Goal: Use online tool/utility: Use online tool/utility

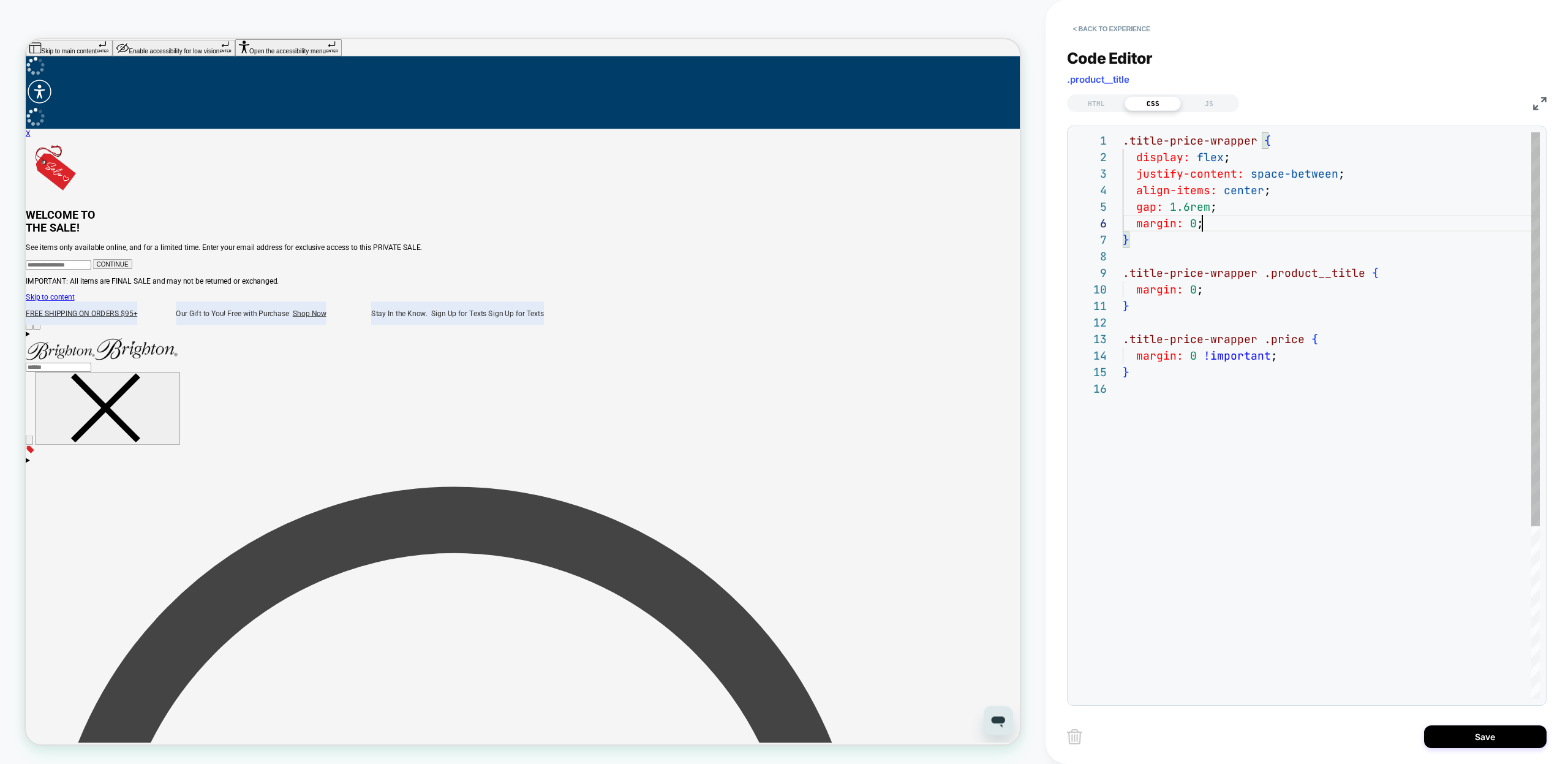
click at [1268, 433] on div ".title-price-wrapper { margin: 0 ; } .title-price-wrapper .price { margin: 0 !i…" at bounding box center [1331, 539] width 417 height 814
click at [1398, 266] on div ".title-price-wrapper { margin: 0 ; } .title-price-wrapper .price { margin: 0 !i…" at bounding box center [1331, 539] width 417 height 814
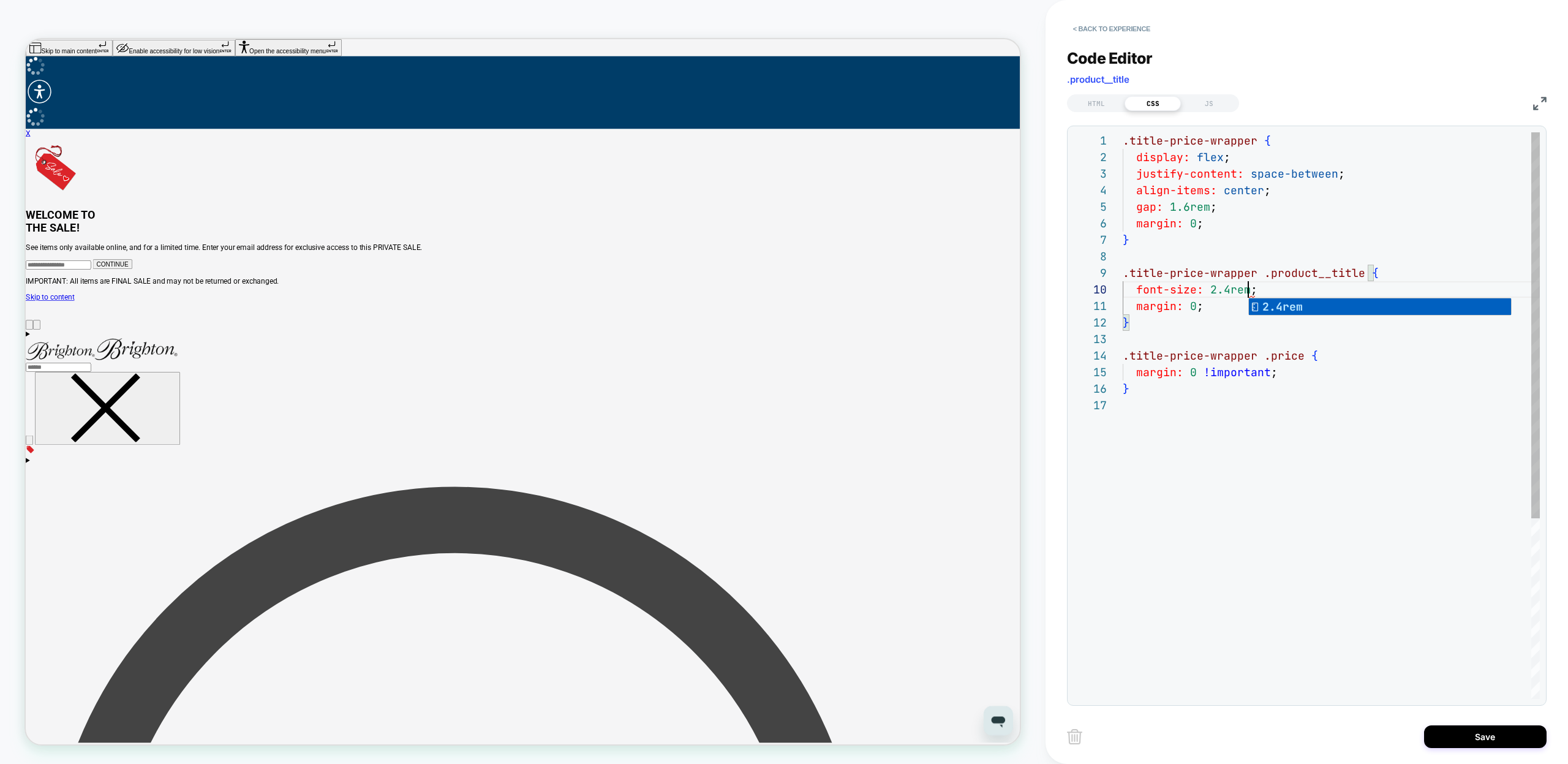
scroll to position [149, 125]
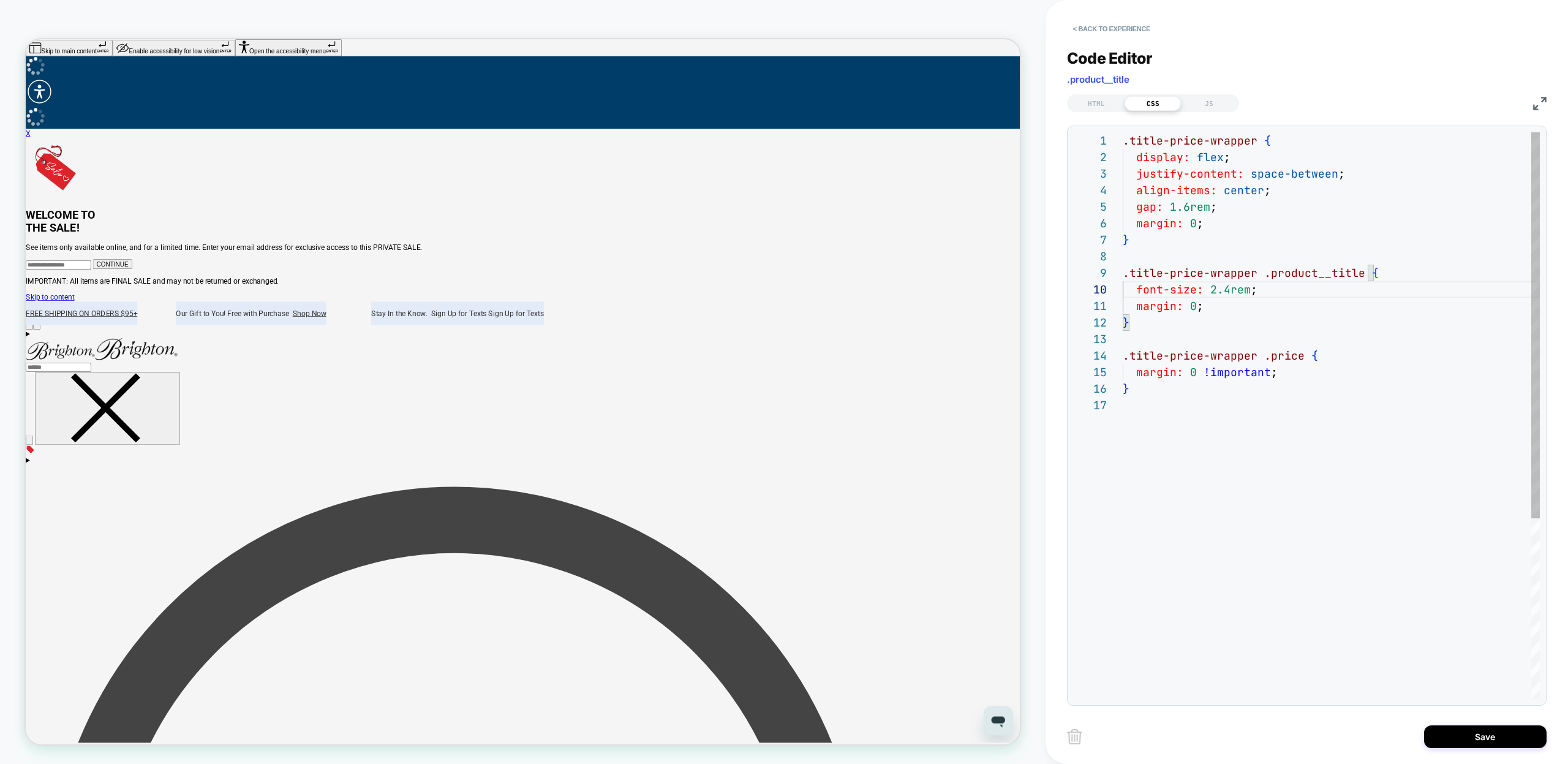
click at [1160, 320] on div ".title-price-wrapper { margin: 0 ; } .title-price-wrapper .price { margin: 0 !i…" at bounding box center [1331, 548] width 417 height 831
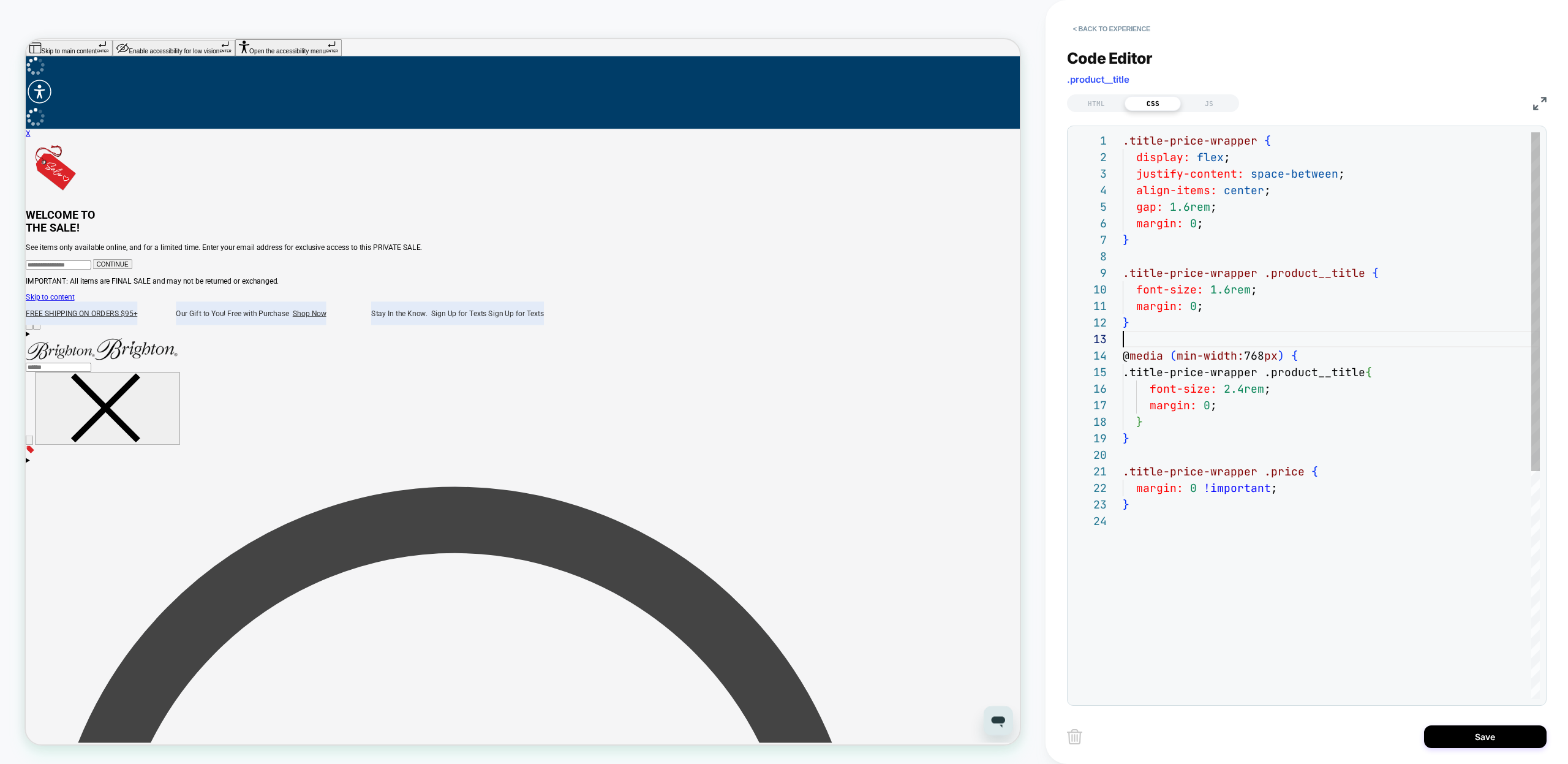
scroll to position [33, 0]
click at [1280, 292] on div ".title-price-wrapper { margin: 0 ; } .title-price-wrapper .price { .title-price…" at bounding box center [1331, 606] width 417 height 947
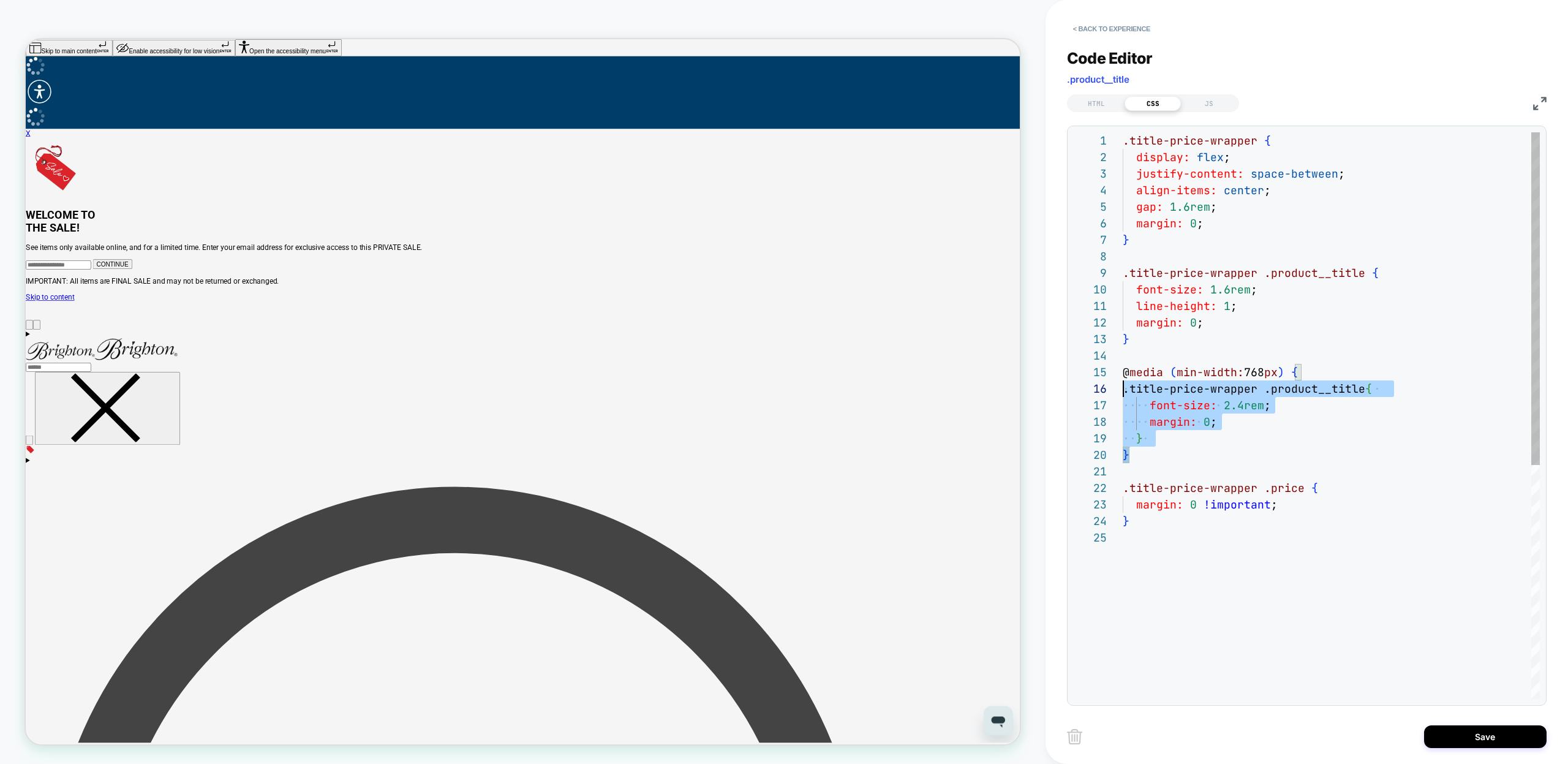
scroll to position [66, 0]
drag, startPoint x: 1134, startPoint y: 456, endPoint x: 1107, endPoint y: 376, distance: 84.4
click at [1122, 376] on div ".title-price-wrapper { margin: 0 ; } .title-price-wrapper .price { .title-price…" at bounding box center [1331, 613] width 417 height 963
click at [1180, 664] on div ".title-price-wrapper { margin: 0 ; } .title-price-wrapper .price { .title-price…" at bounding box center [1331, 613] width 417 height 963
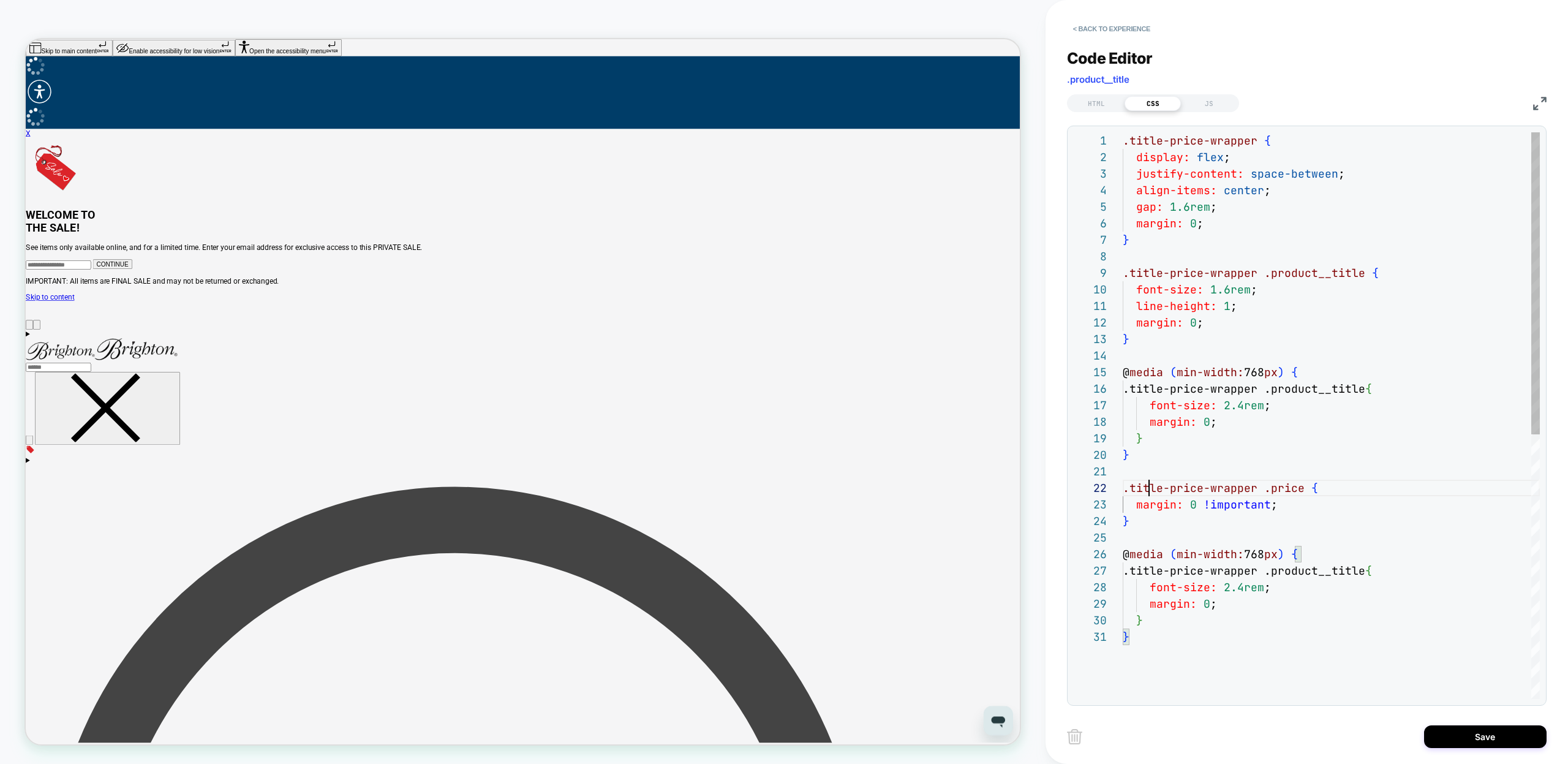
click at [1149, 483] on div ".title-price-wrapper { margin: 0 ; } .title-price-wrapper .price { .title-price…" at bounding box center [1331, 664] width 417 height 1063
click at [1287, 491] on div ".title-price-wrapper { margin: 0 ; } .title-price-wrapper .price { .title-price…" at bounding box center [1331, 664] width 417 height 1063
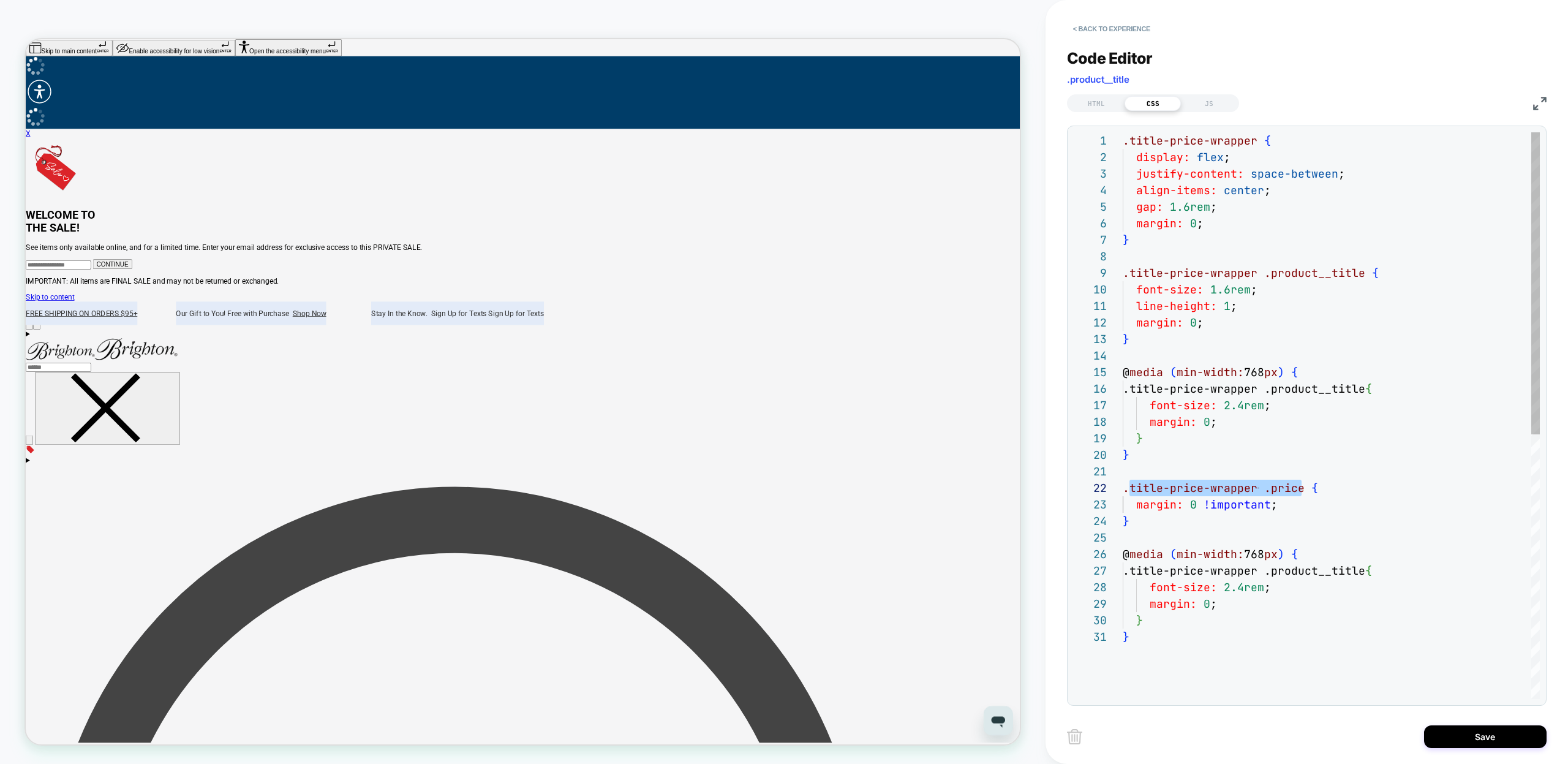
click at [1164, 574] on div ".title-price-wrapper { margin: 0 ; } .title-price-wrapper .price { .title-price…" at bounding box center [1331, 664] width 417 height 1063
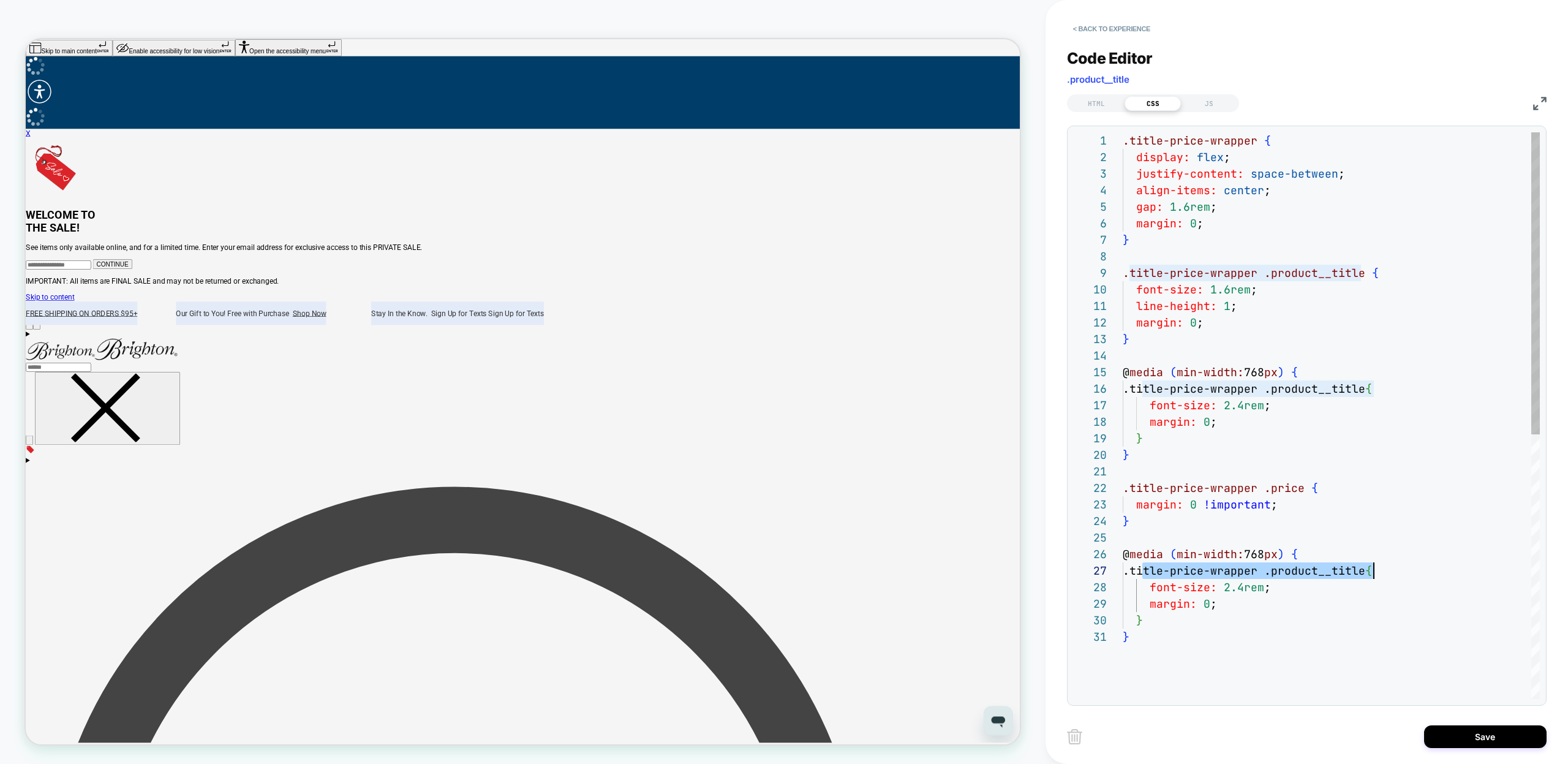
click at [1353, 572] on div ".title-price-wrapper { margin: 0 ; } .title-price-wrapper .price { .title-price…" at bounding box center [1331, 664] width 417 height 1063
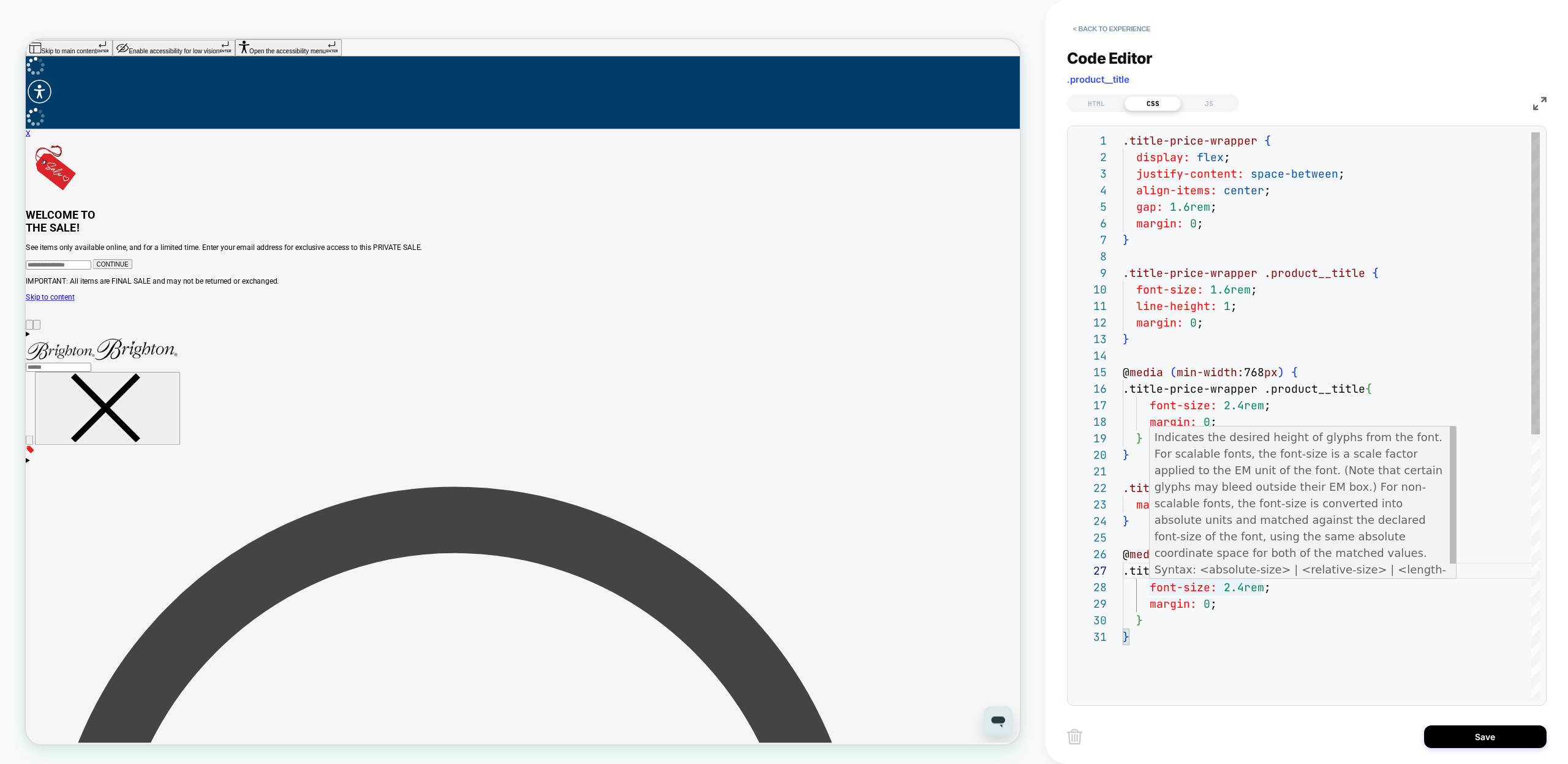
click at [1240, 588] on div ".title-price-wrapper { margin: 0 ; } .title-price-wrapper .price { .title-price…" at bounding box center [1331, 664] width 417 height 1063
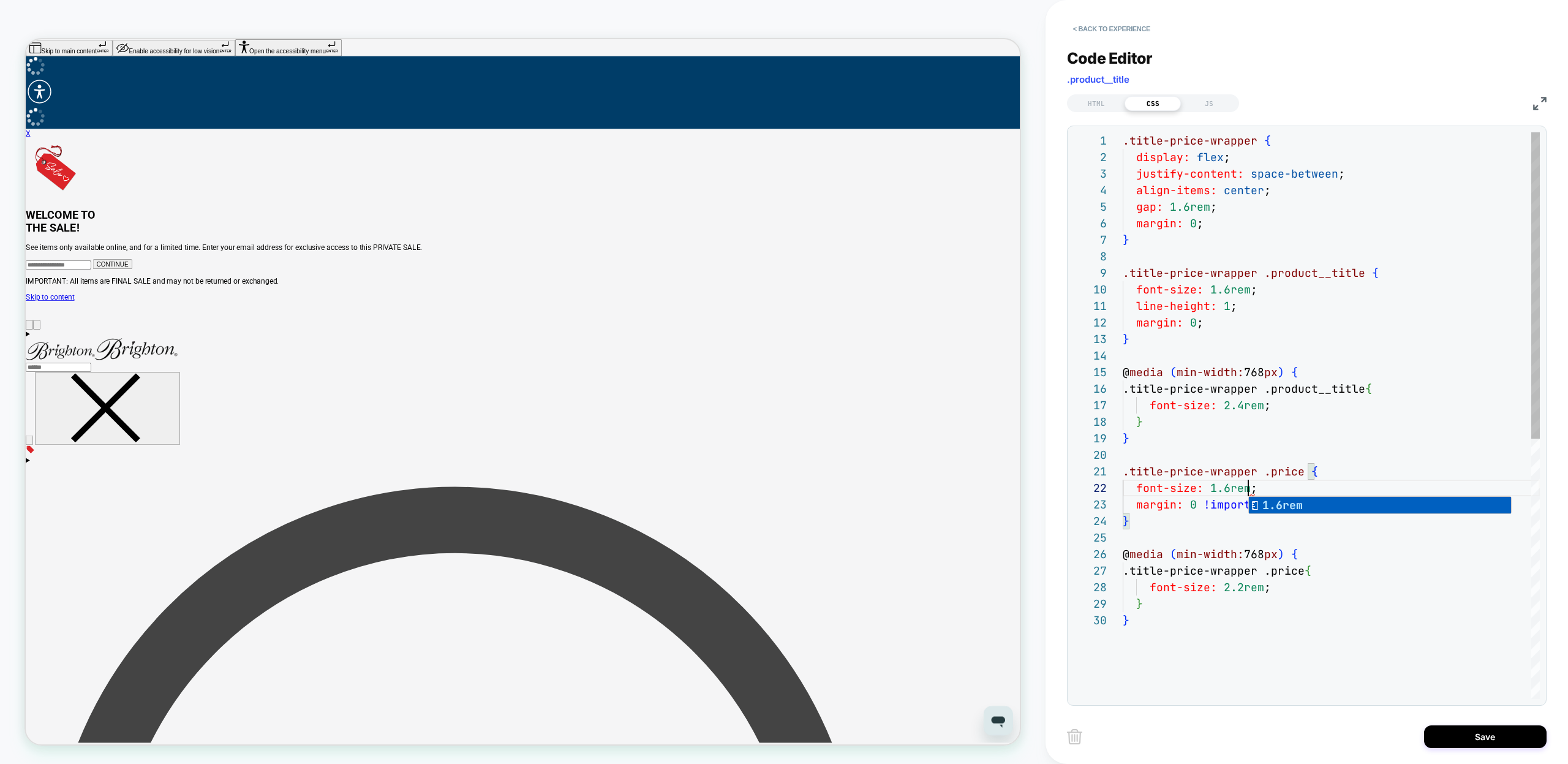
scroll to position [16, 132]
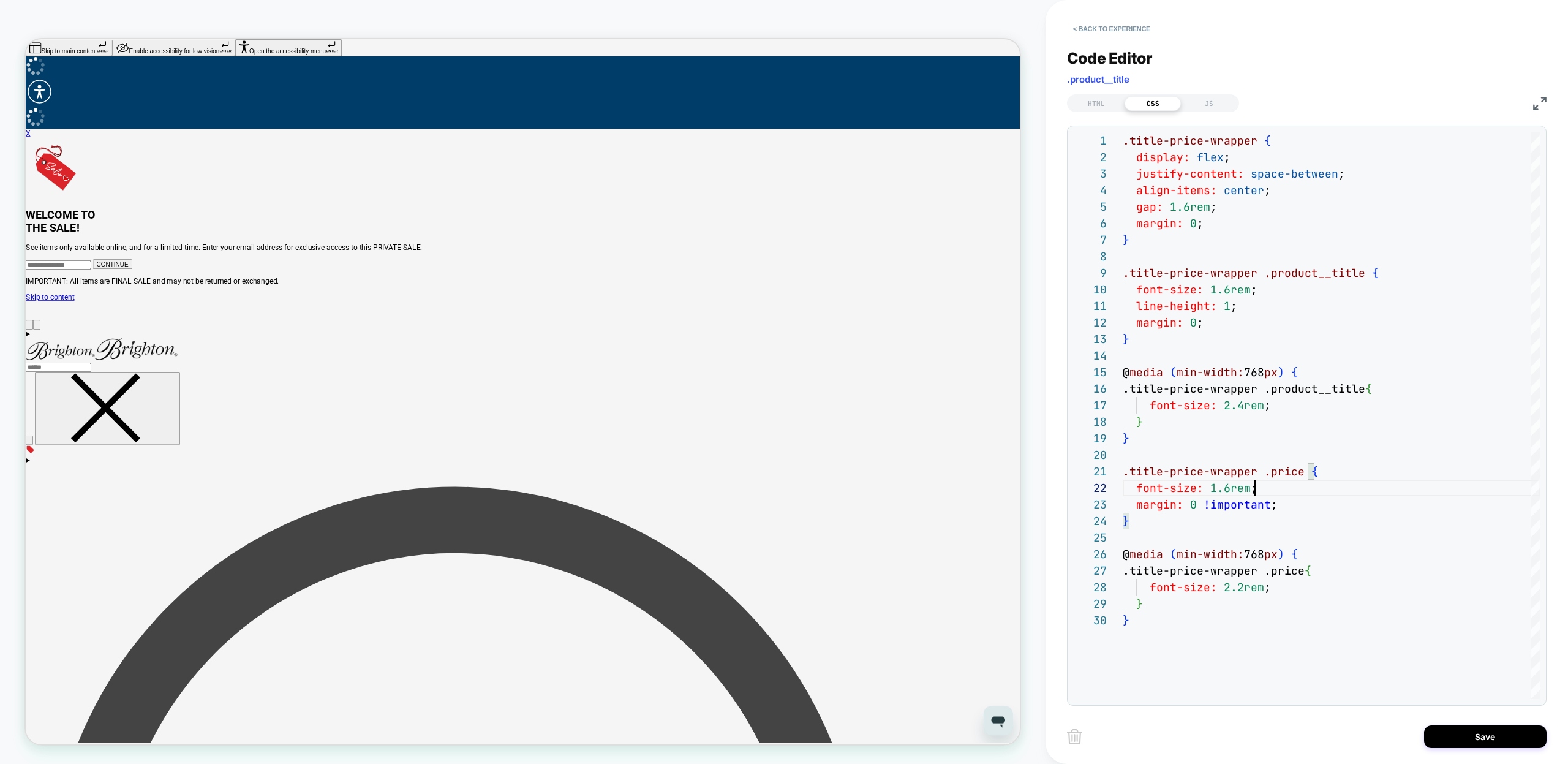
click at [1237, 693] on div ".title-price-wrapper { margin: 0 ; } .title-price-wrapper .price { .title-price…" at bounding box center [1331, 655] width 417 height 1046
type textarea "**********"
click at [1450, 730] on button "Save" at bounding box center [1486, 736] width 123 height 22
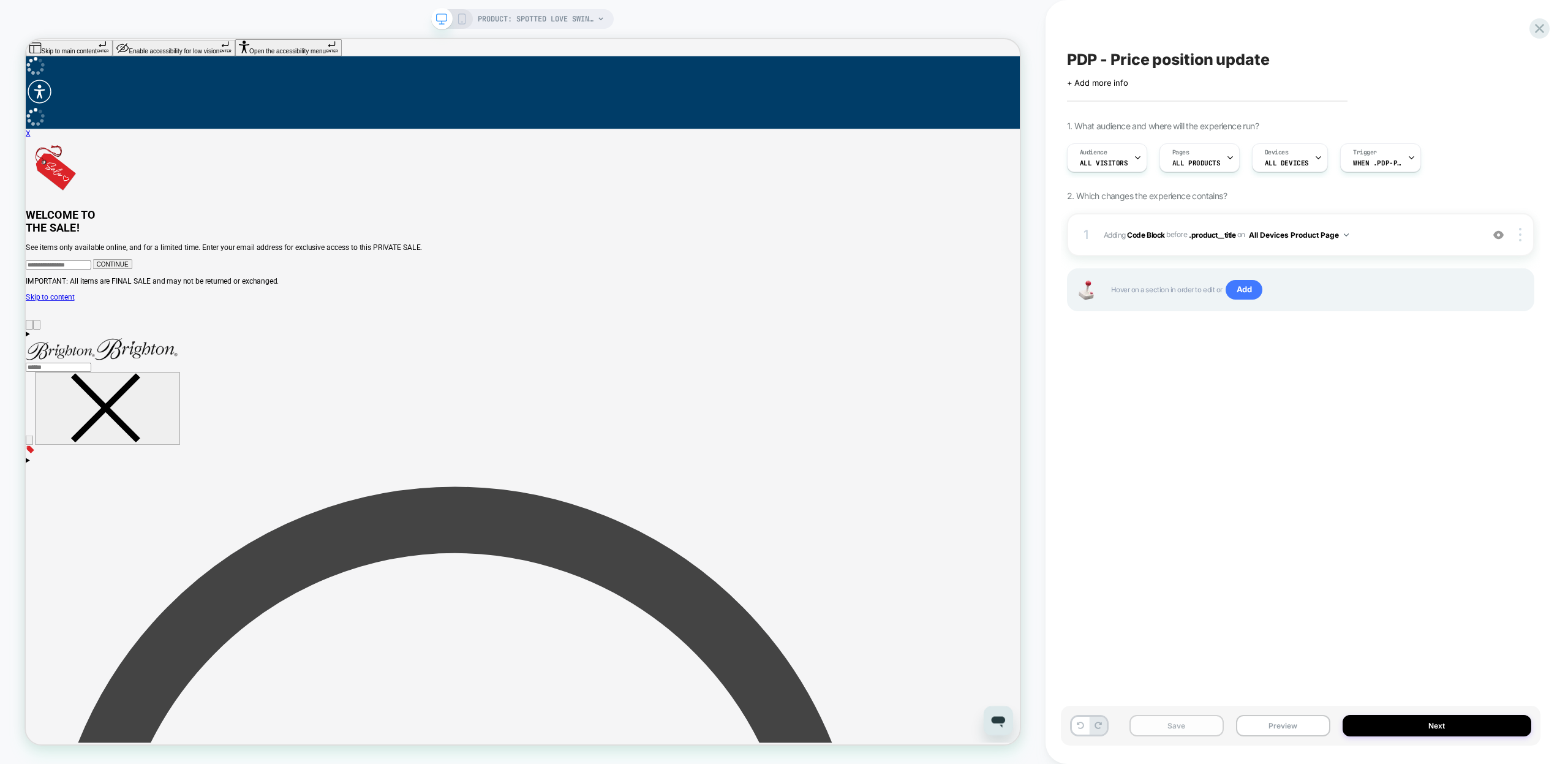
click at [1192, 721] on button "Save" at bounding box center [1176, 725] width 94 height 22
click at [1289, 722] on button "Preview" at bounding box center [1282, 725] width 94 height 22
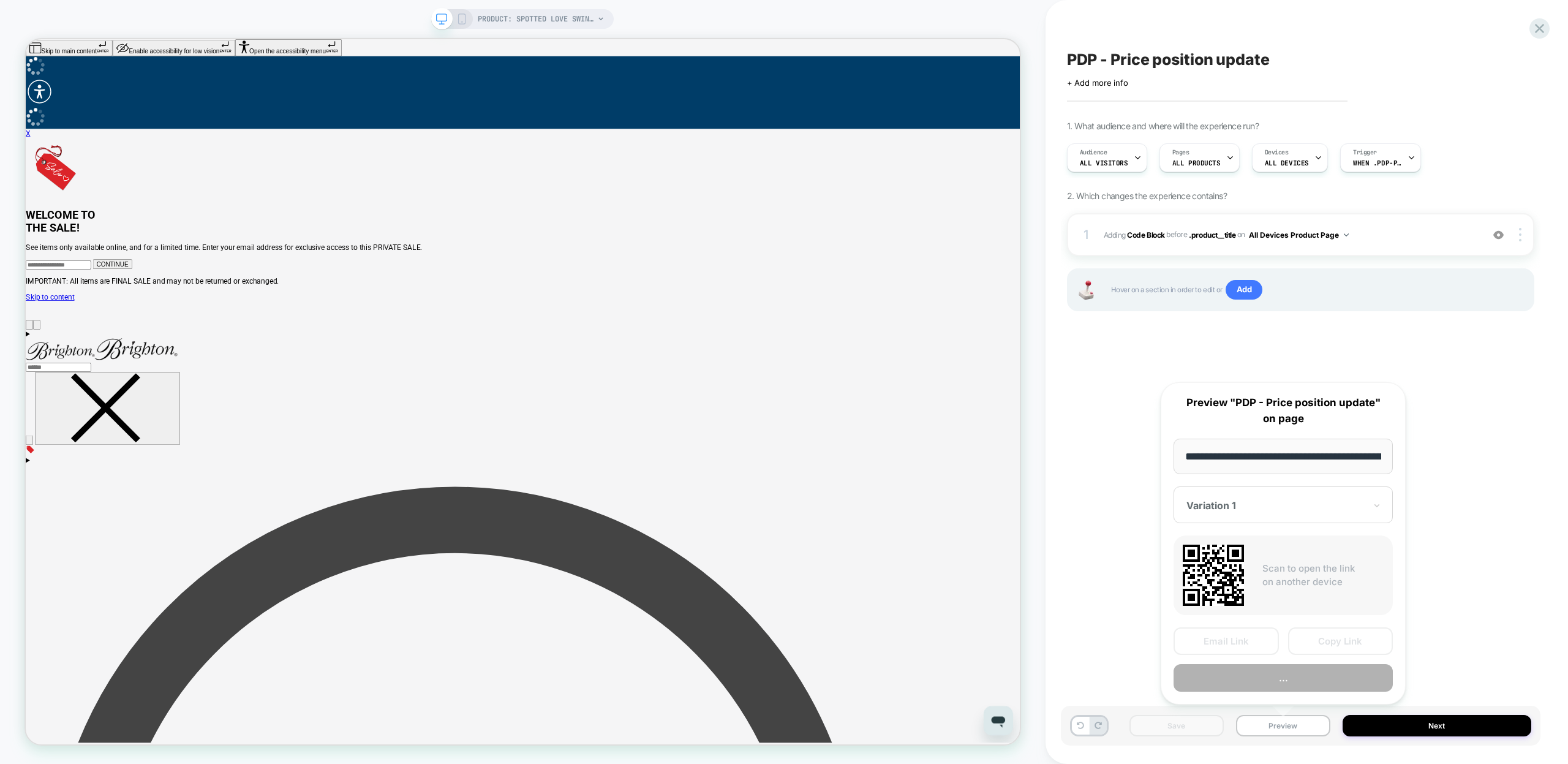
scroll to position [0, 191]
click at [1325, 653] on button "Copy Link" at bounding box center [1341, 642] width 106 height 28
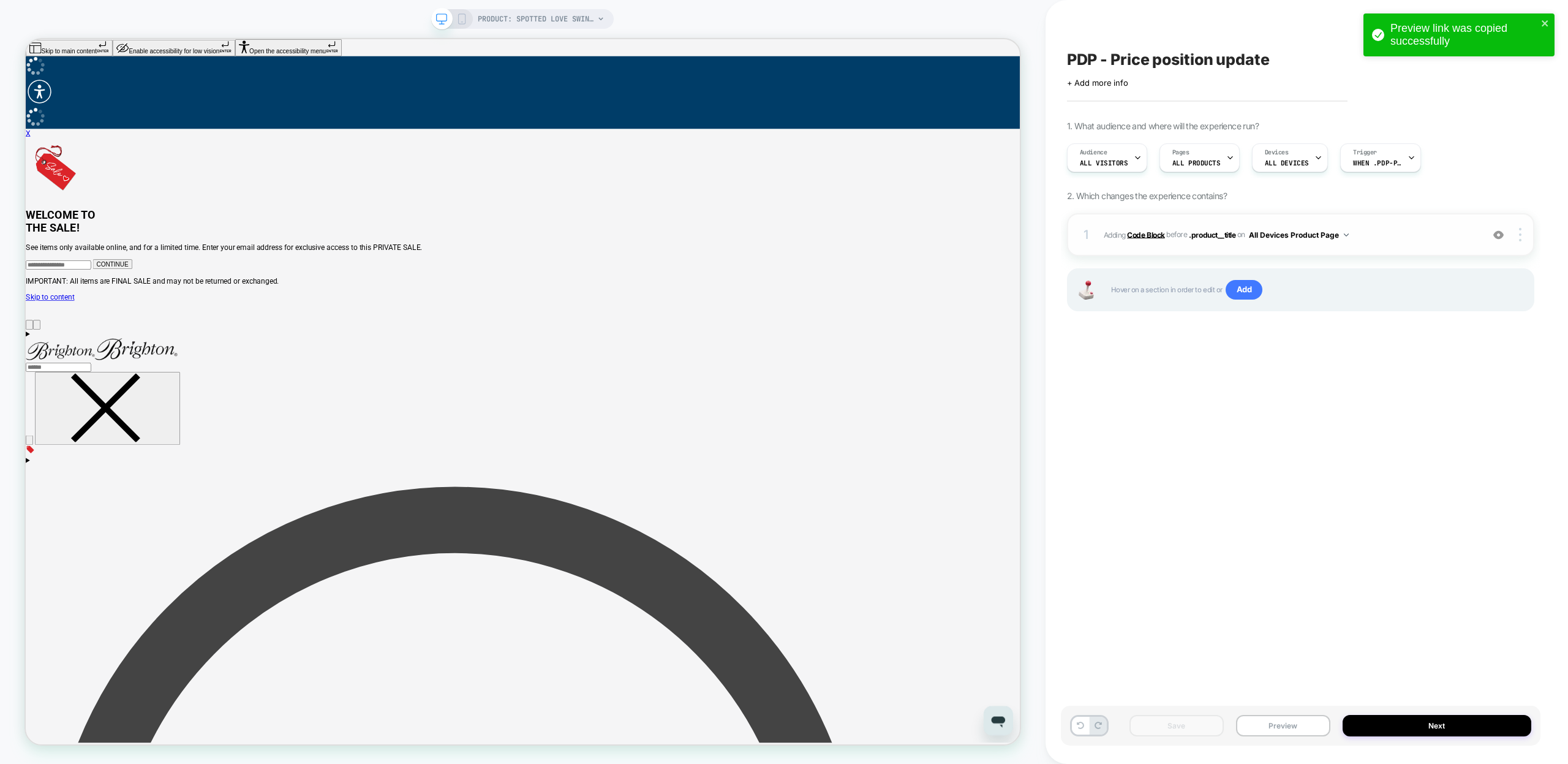
click at [1144, 232] on b "Code Block" at bounding box center [1145, 234] width 37 height 10
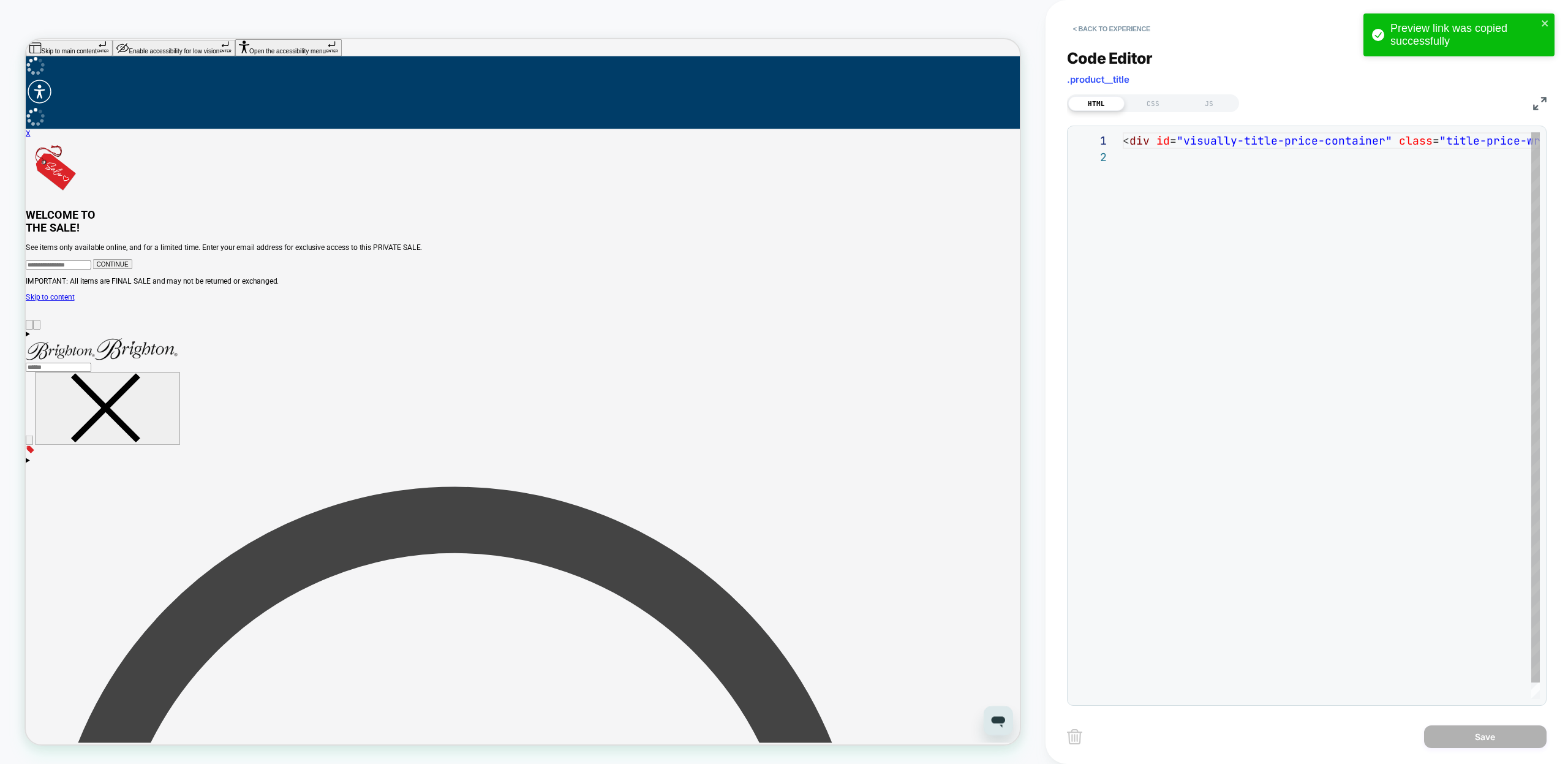
scroll to position [16, 0]
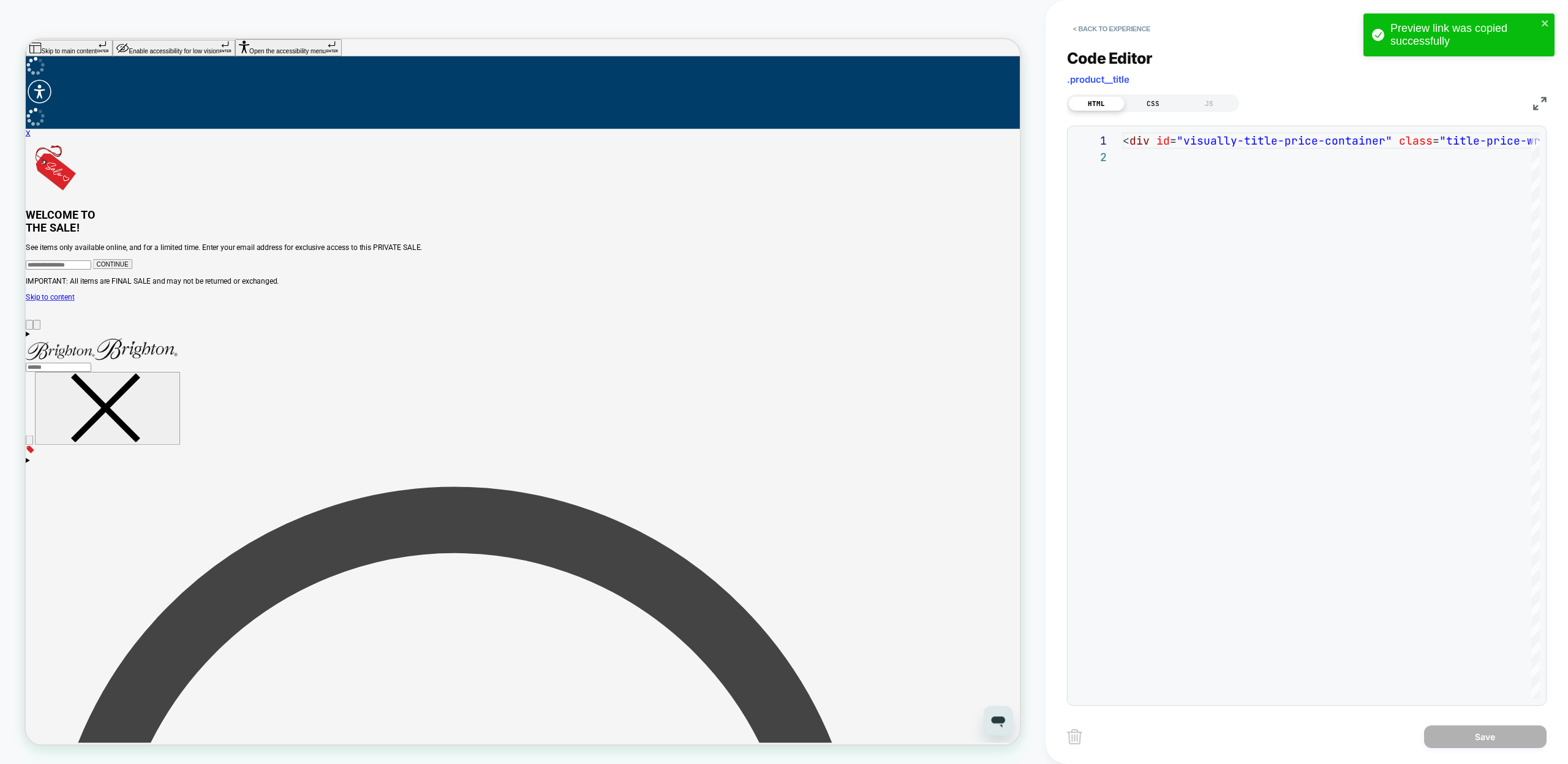
click at [1154, 100] on div "CSS" at bounding box center [1153, 103] width 56 height 15
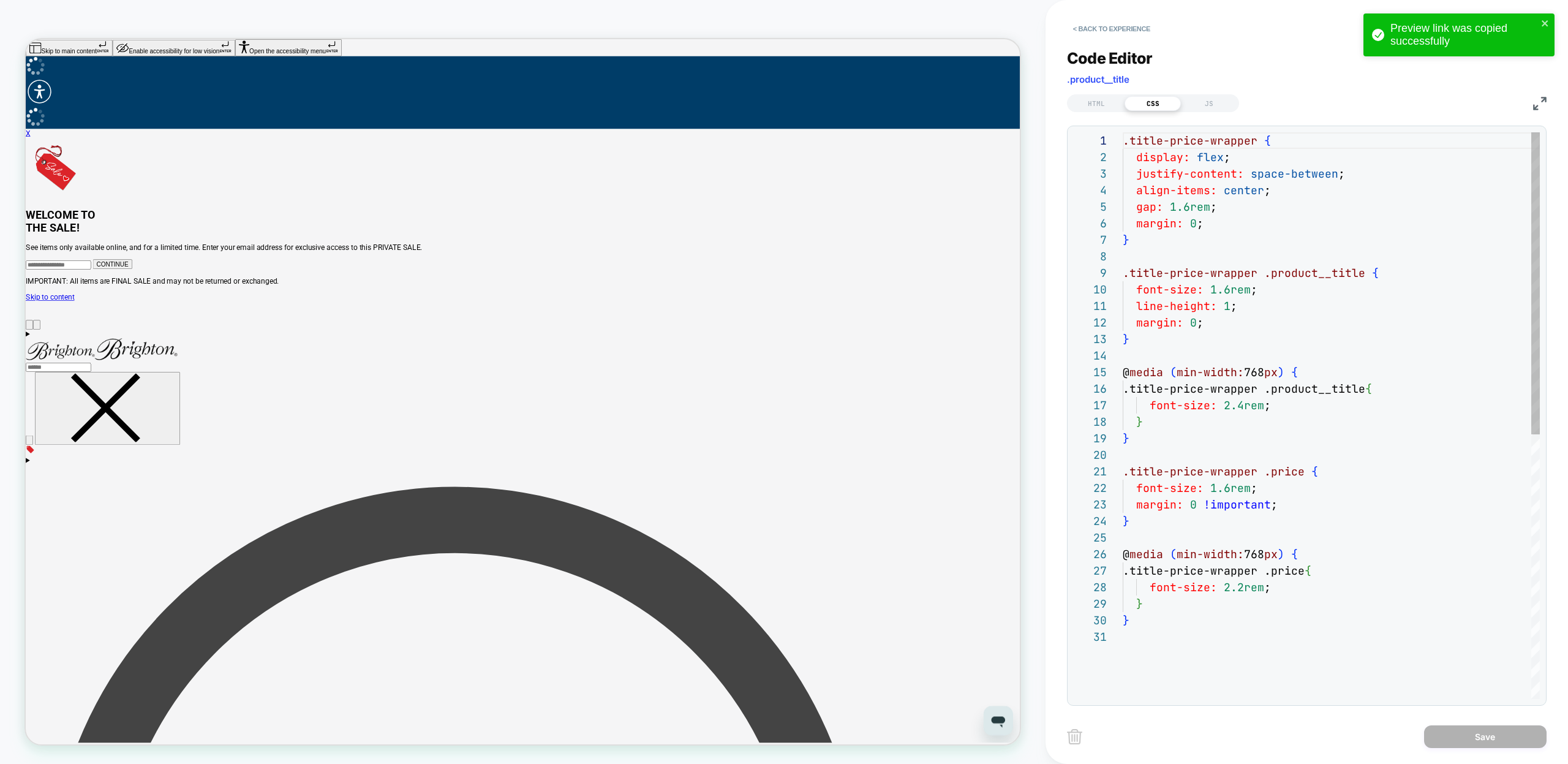
scroll to position [165, 0]
click at [1173, 640] on div ".title-price-wrapper { display: flex ; justify-content: space-between ; align-i…" at bounding box center [1331, 664] width 417 height 1063
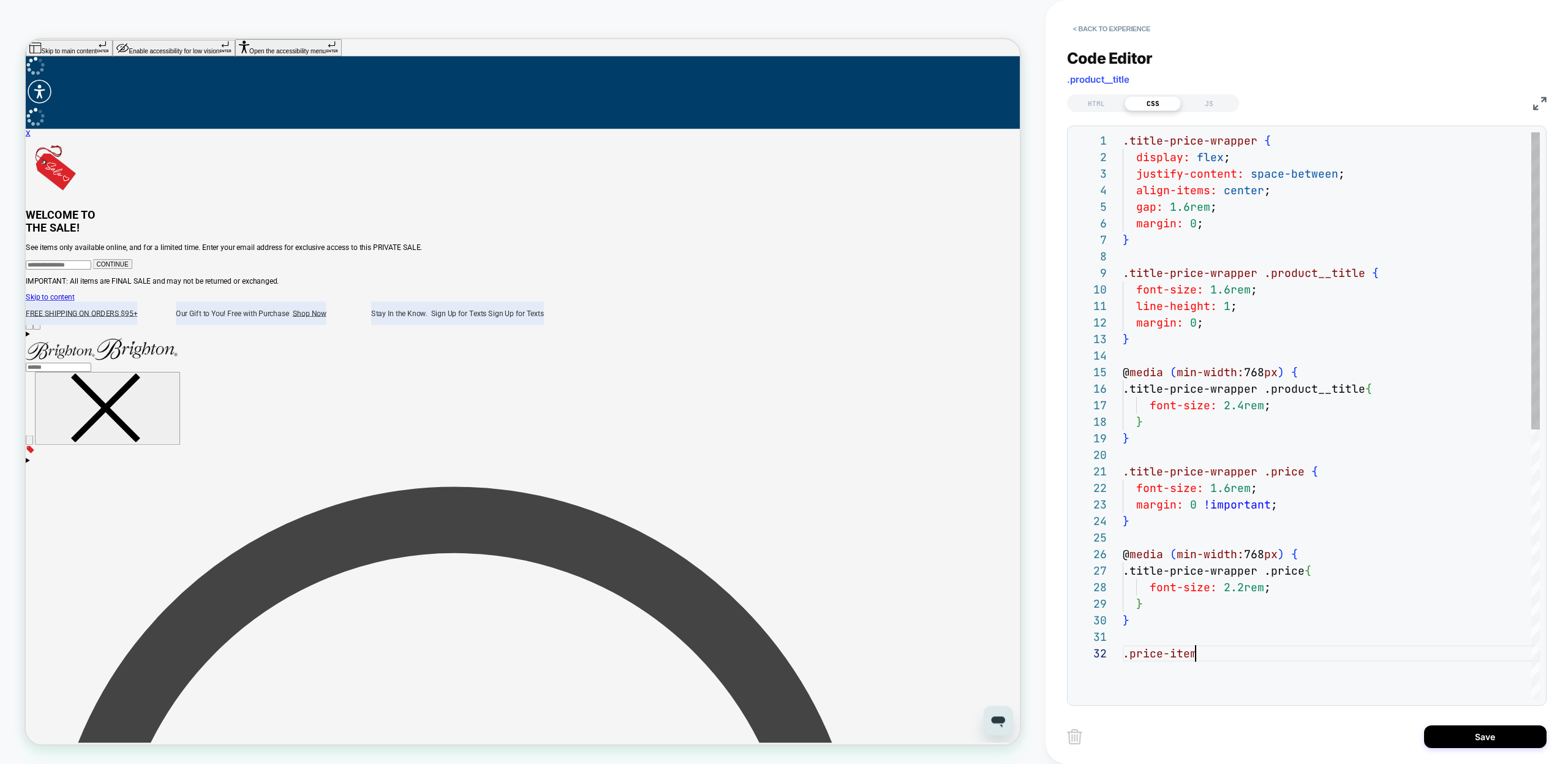
scroll to position [16, 73]
click at [1301, 471] on div ".title-price-wrapper { display: flex ; justify-content: space-between ; align-i…" at bounding box center [1331, 671] width 417 height 1079
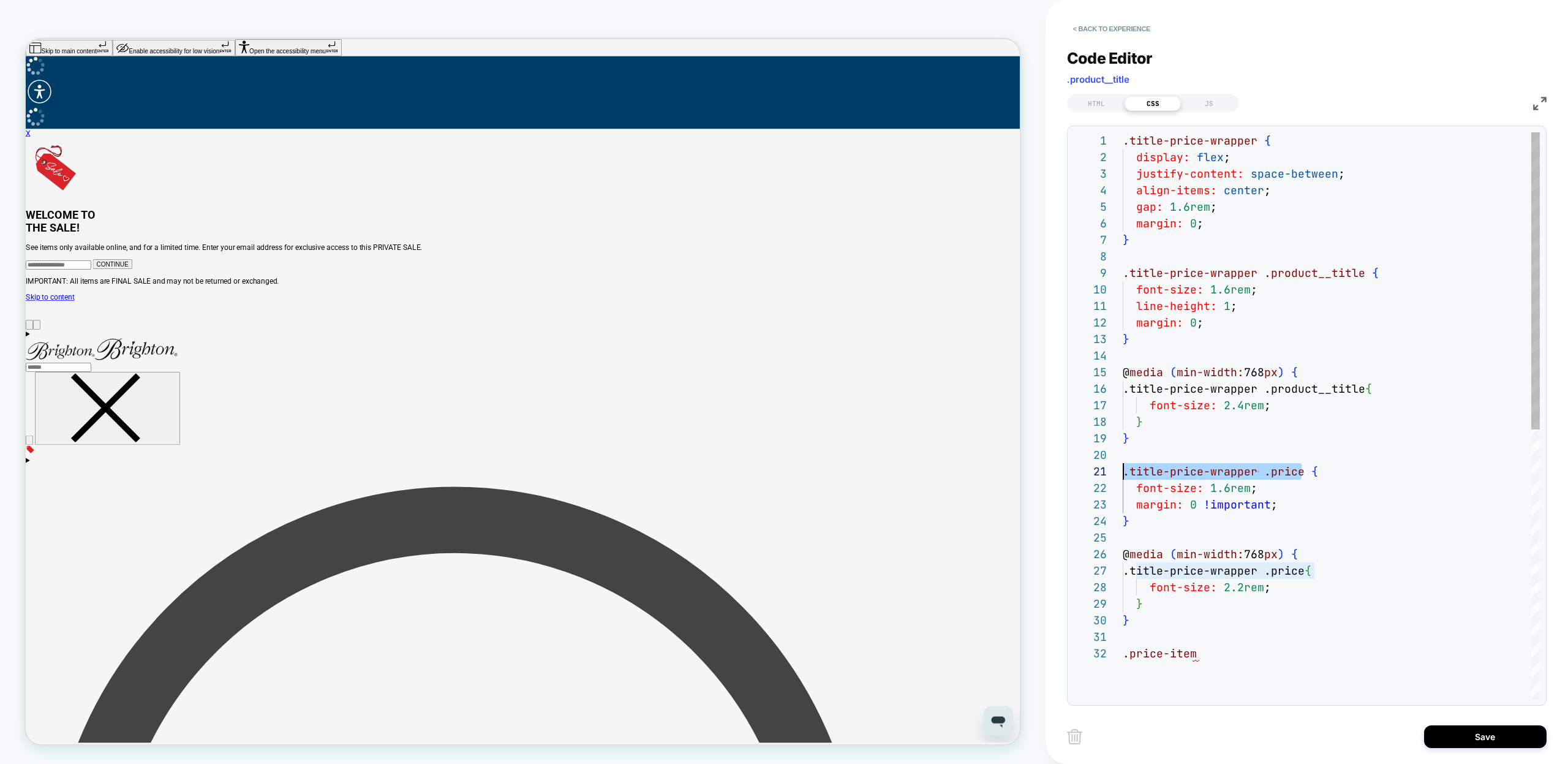
click at [1125, 656] on div ".title-price-wrapper { display: flex ; justify-content: space-between ; align-i…" at bounding box center [1331, 671] width 417 height 1079
click at [1408, 651] on div ".title-price-wrapper { display: flex ; justify-content: space-between ; align-i…" at bounding box center [1331, 671] width 417 height 1079
click at [1274, 491] on div ".title-price-wrapper { display: flex ; justify-content: space-between ; align-i…" at bounding box center [1331, 688] width 417 height 1112
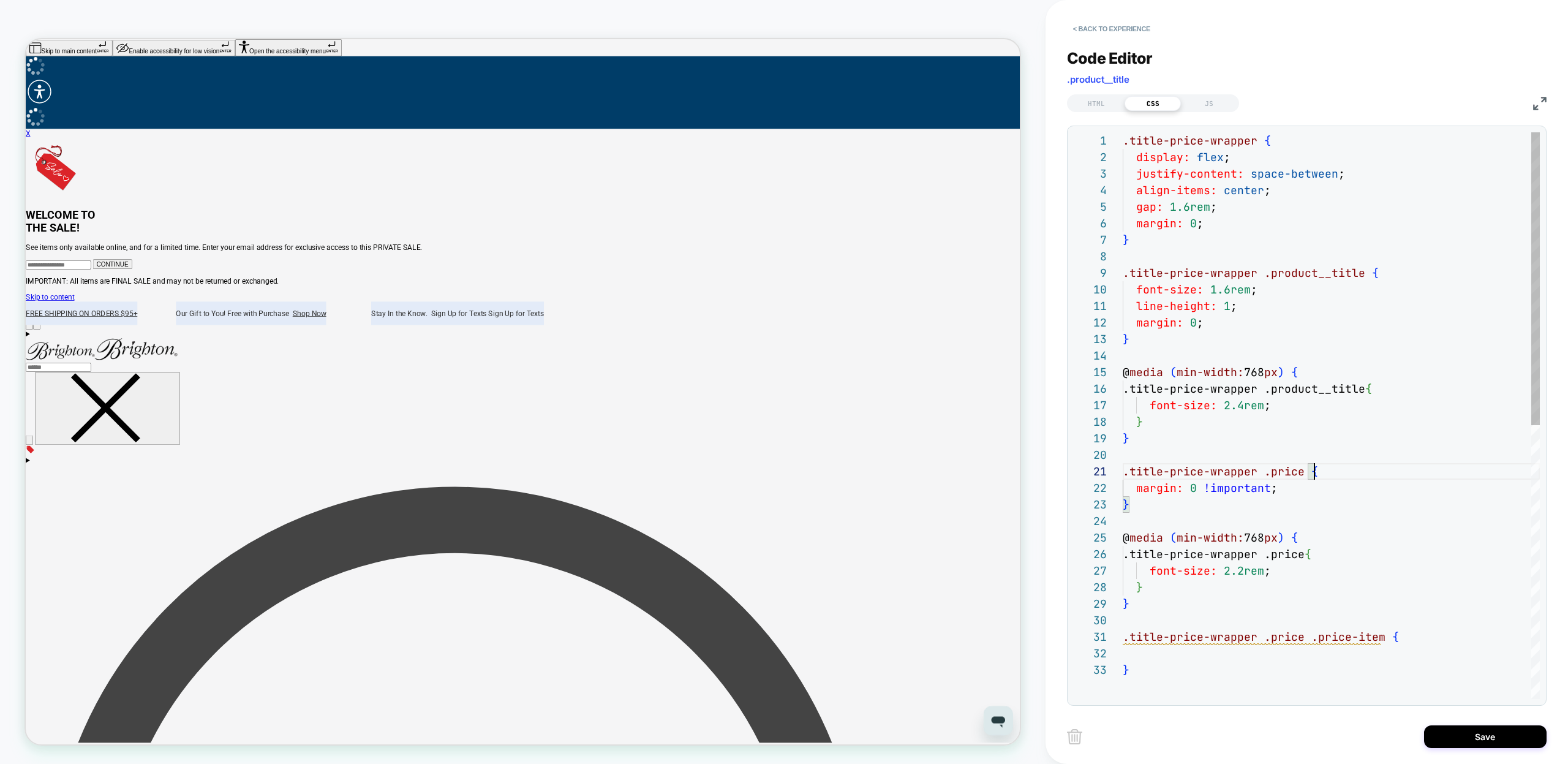
scroll to position [0, 192]
click at [1322, 655] on div ".title-price-wrapper { display: flex ; justify-content: space-between ; align-i…" at bounding box center [1331, 680] width 417 height 1095
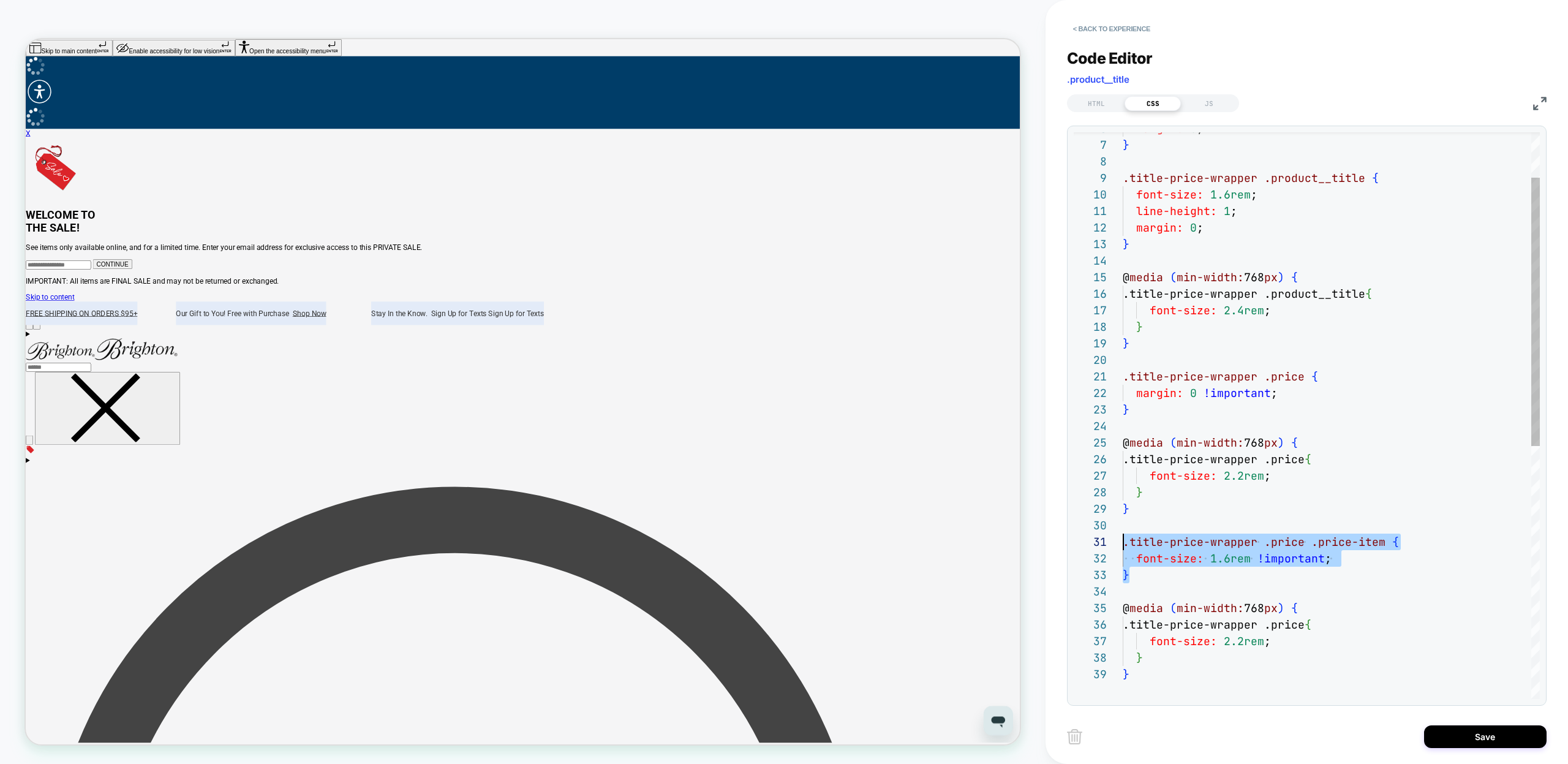
scroll to position [0, 0]
drag, startPoint x: 1140, startPoint y: 568, endPoint x: 1120, endPoint y: 544, distance: 31.2
click at [1122, 544] on div "margin: 0 ; } .title-price-wrapper .product__title { font-size: 1.6rem ; line-h…" at bounding box center [1331, 634] width 417 height 1195
click at [1157, 652] on div "margin: 0 ; } .title-price-wrapper .product__title { font-size: 1.6rem ; line-h…" at bounding box center [1331, 634] width 417 height 1195
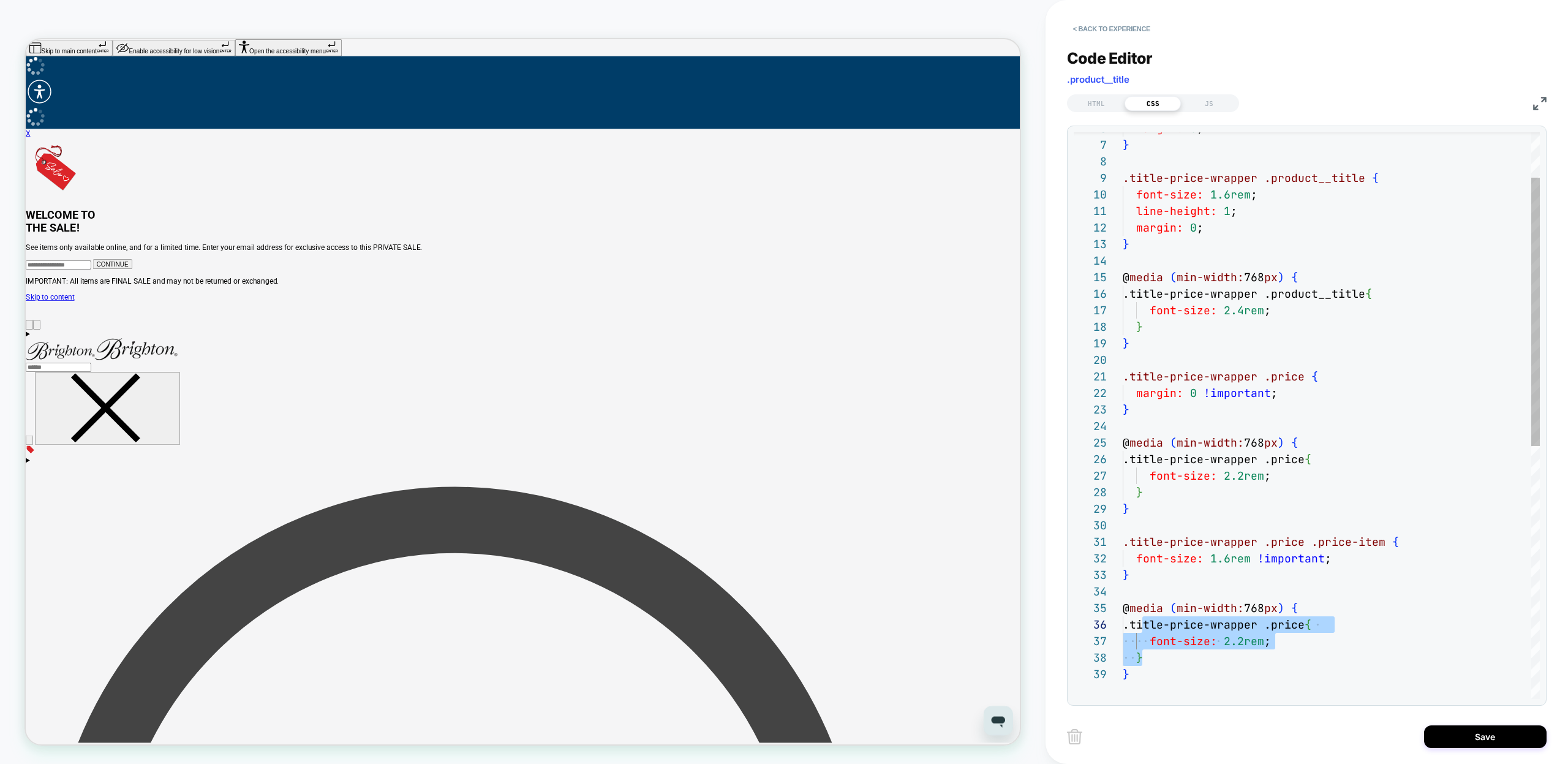
scroll to position [83, 14]
click at [1141, 549] on div "margin: 0 ; } .title-price-wrapper .product__title { font-size: 1.6rem ; line-h…" at bounding box center [1331, 634] width 417 height 1195
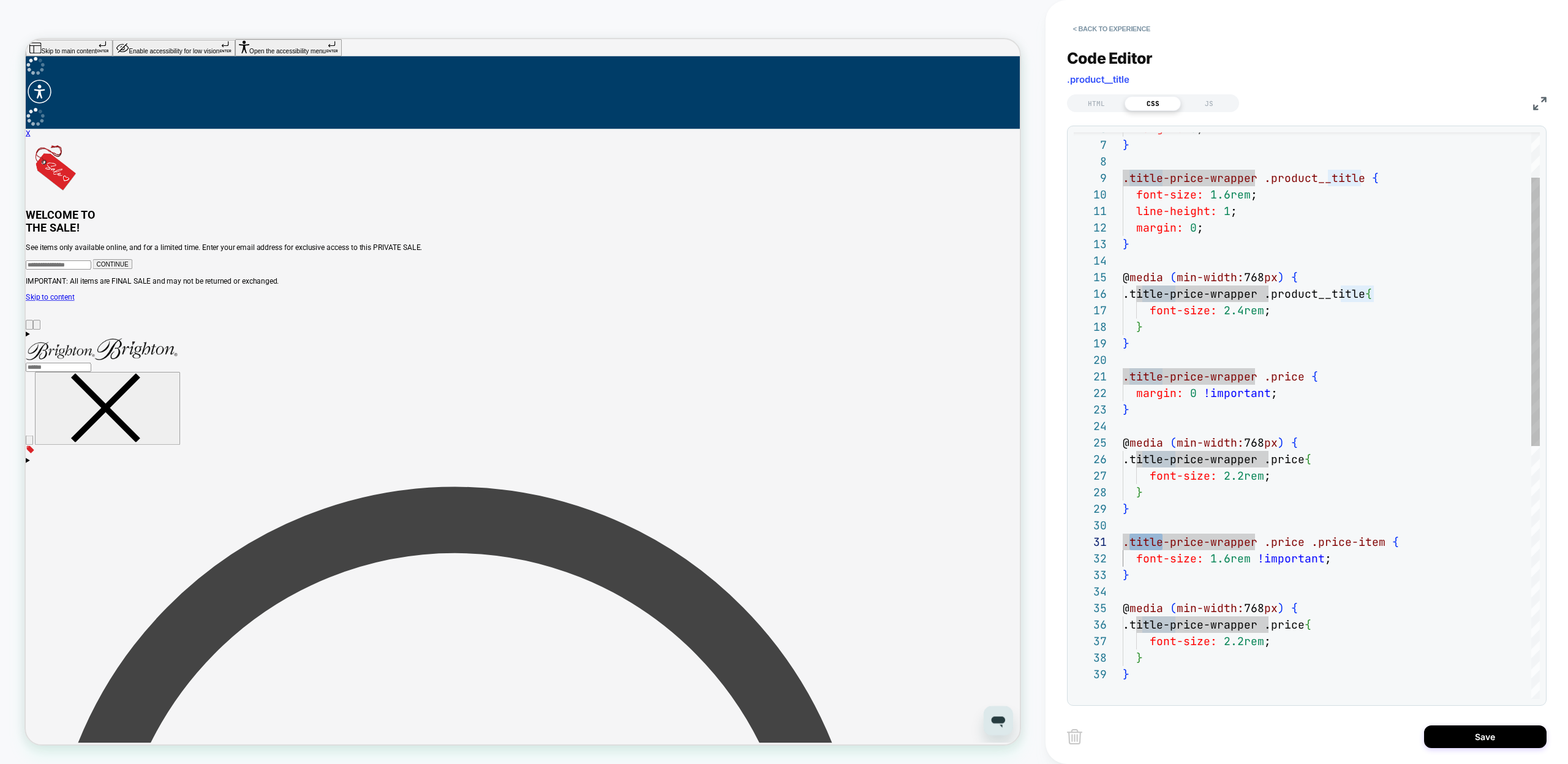
click at [1368, 543] on div "margin: 0 ; } .title-price-wrapper .product__title { font-size: 1.6rem ; line-h…" at bounding box center [1331, 634] width 417 height 1195
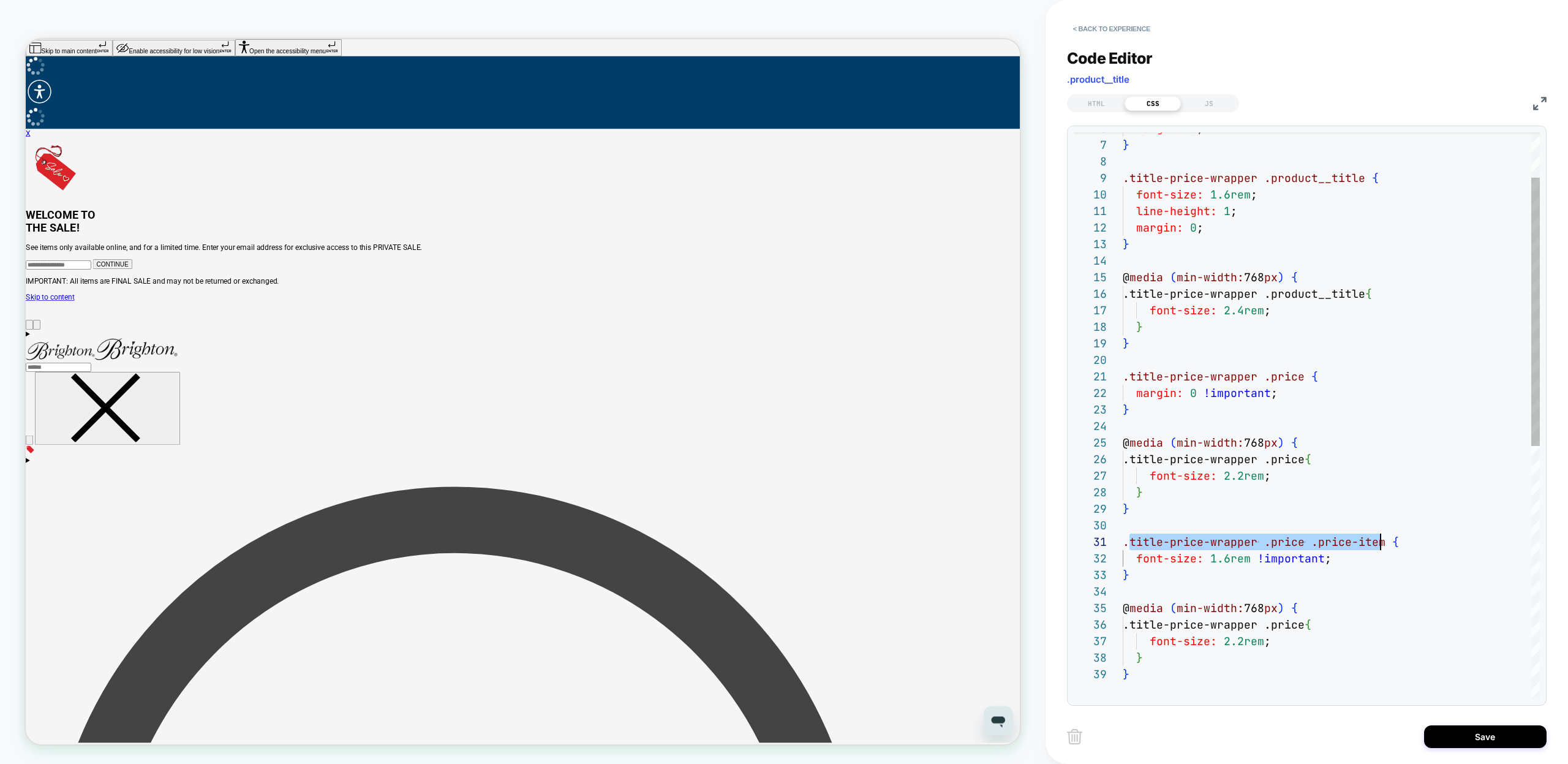
click at [1159, 628] on div "margin: 0 ; } .title-price-wrapper .product__title { font-size: 1.6rem ; line-h…" at bounding box center [1331, 634] width 417 height 1195
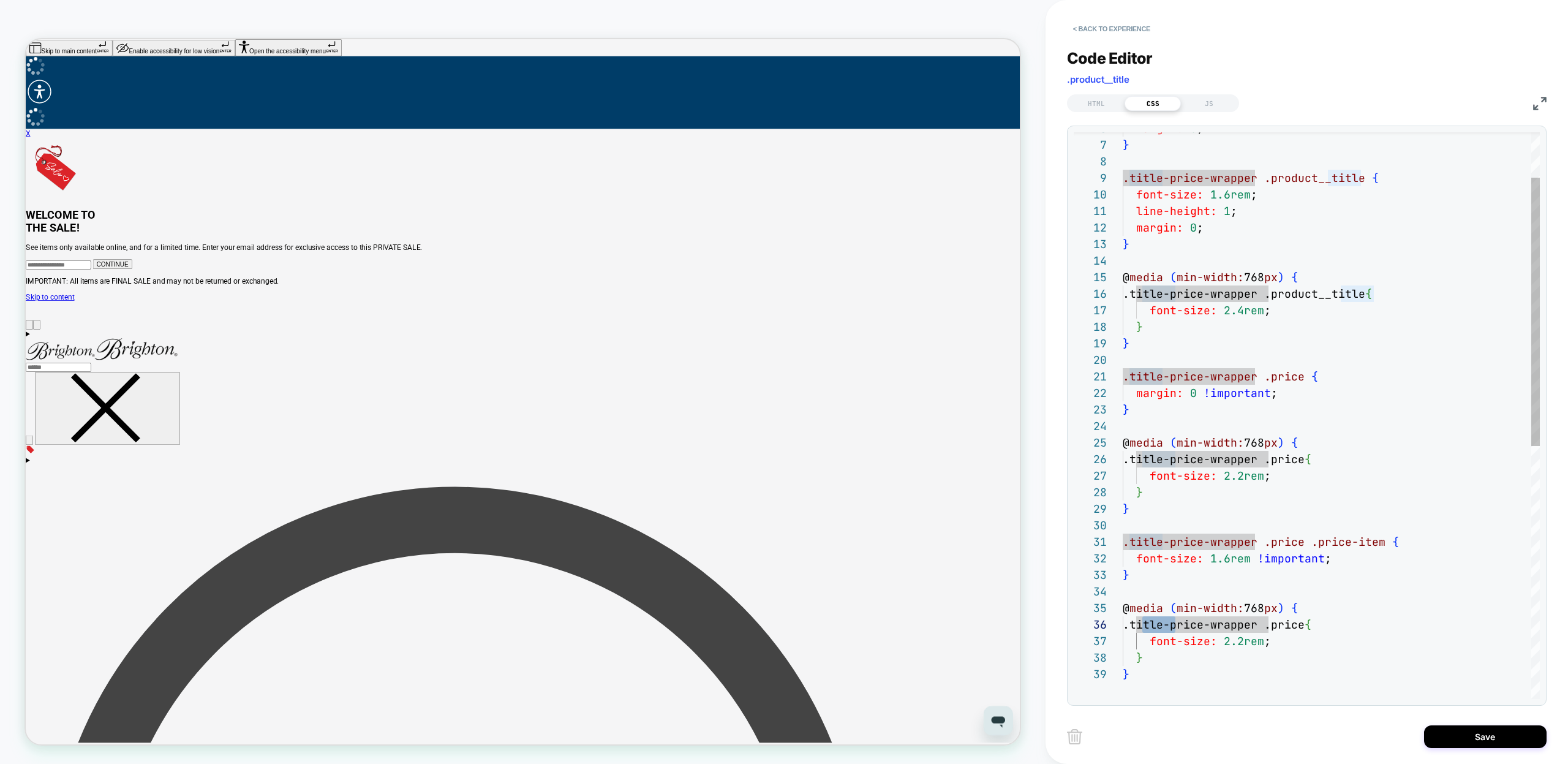
click at [1301, 628] on div "margin: 0 ; } .title-price-wrapper .product__title { font-size: 1.6rem ; line-h…" at bounding box center [1331, 634] width 417 height 1195
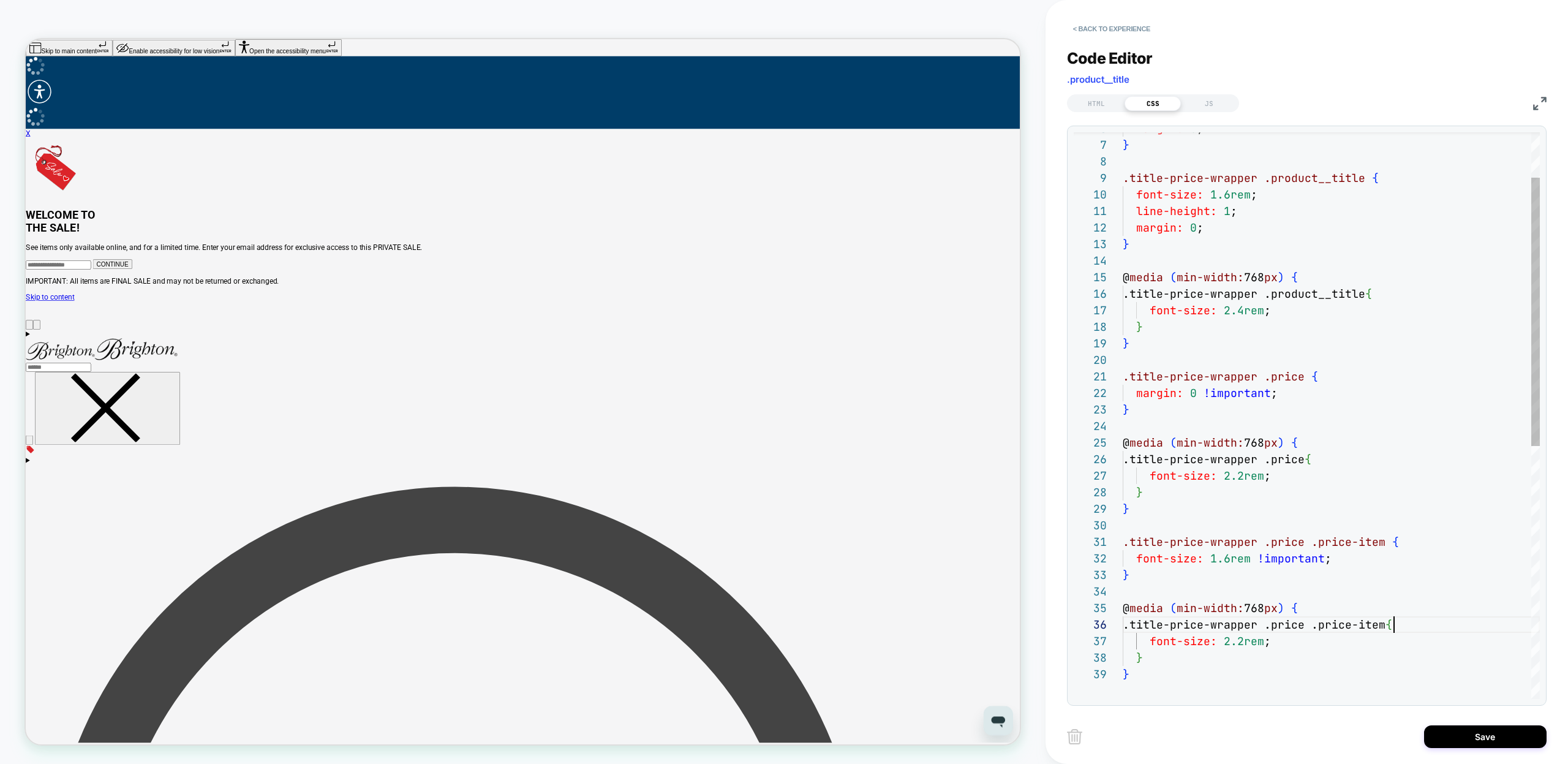
scroll to position [83, 272]
click at [1141, 688] on div "margin: 0 ; } .title-price-wrapper .product__title { font-size: 1.6rem ; line-h…" at bounding box center [1331, 634] width 417 height 1195
drag, startPoint x: 1140, startPoint y: 506, endPoint x: 1119, endPoint y: 444, distance: 65.5
click at [1122, 444] on div "margin: 0 ; } .title-price-wrapper .product__title { font-size: 1.6rem ; line-h…" at bounding box center [1331, 634] width 417 height 1195
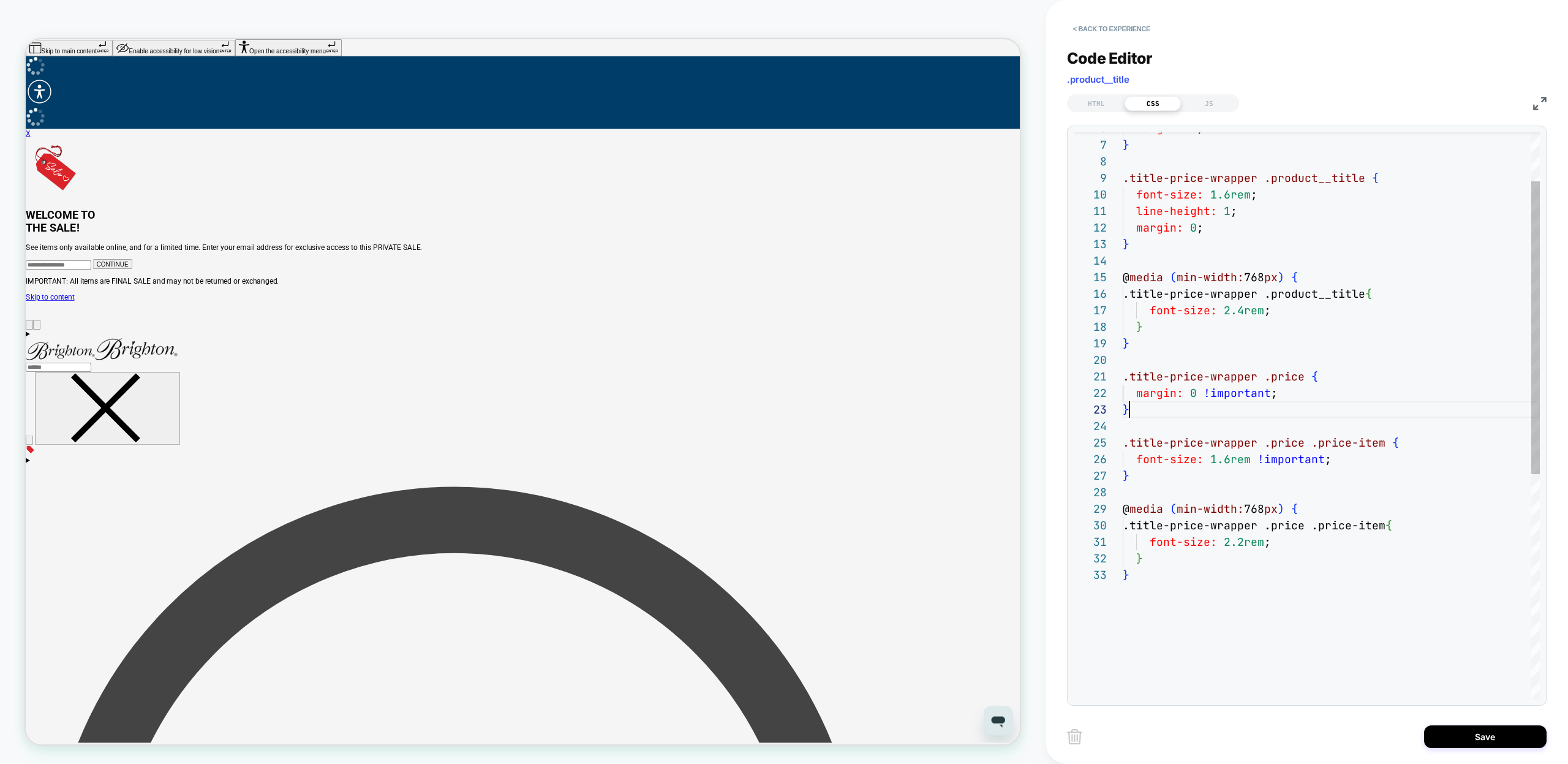
scroll to position [33, 7]
click at [1166, 637] on div "margin: 0 ; } .title-price-wrapper .product__title { font-size: 1.6rem ; line-h…" at bounding box center [1331, 585] width 417 height 1095
type textarea "**********"
click at [1455, 739] on button "Save" at bounding box center [1486, 736] width 123 height 22
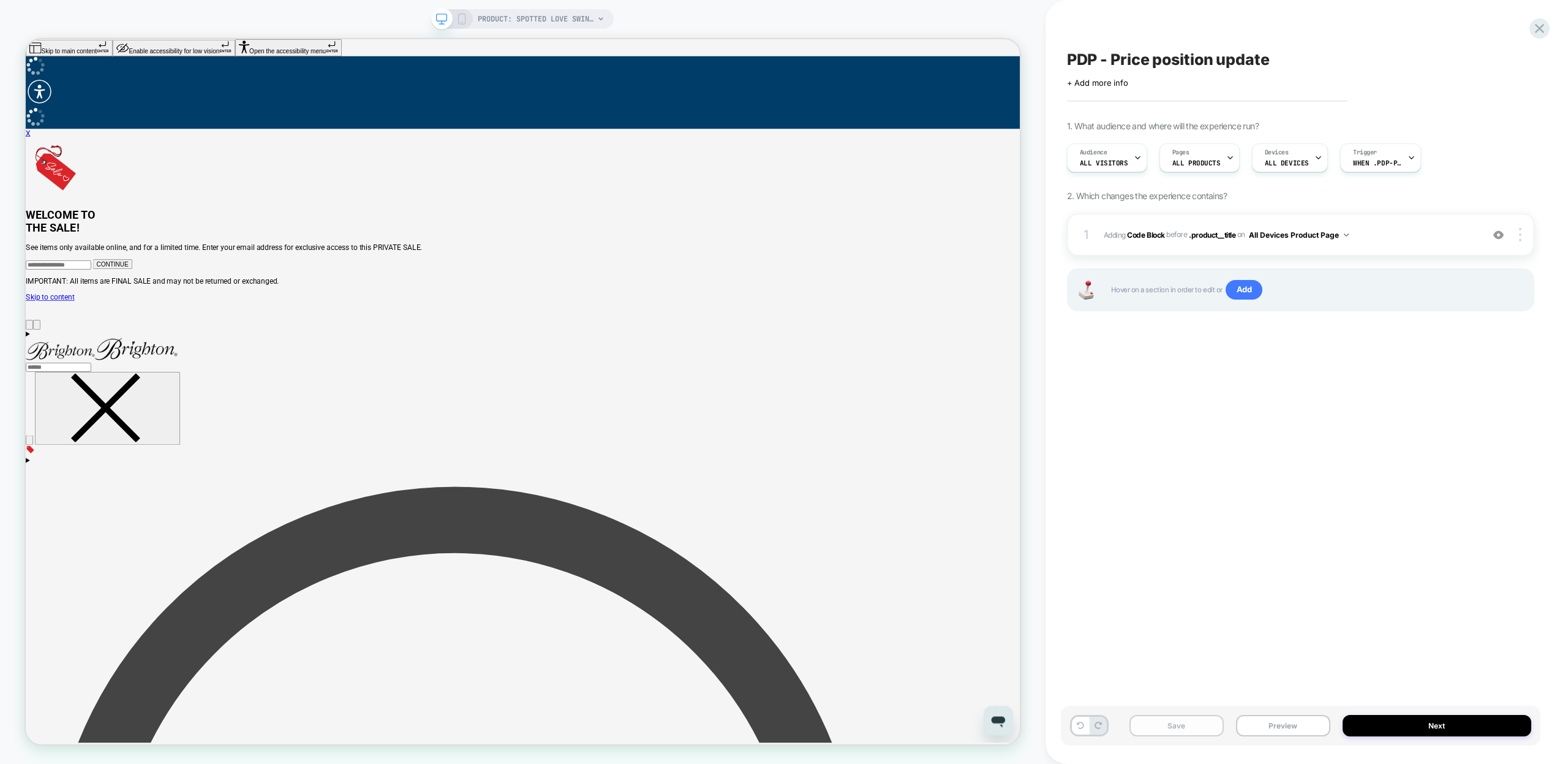
click at [1203, 729] on button "Save" at bounding box center [1176, 725] width 94 height 22
click at [1140, 234] on b "Code Block" at bounding box center [1145, 234] width 37 height 10
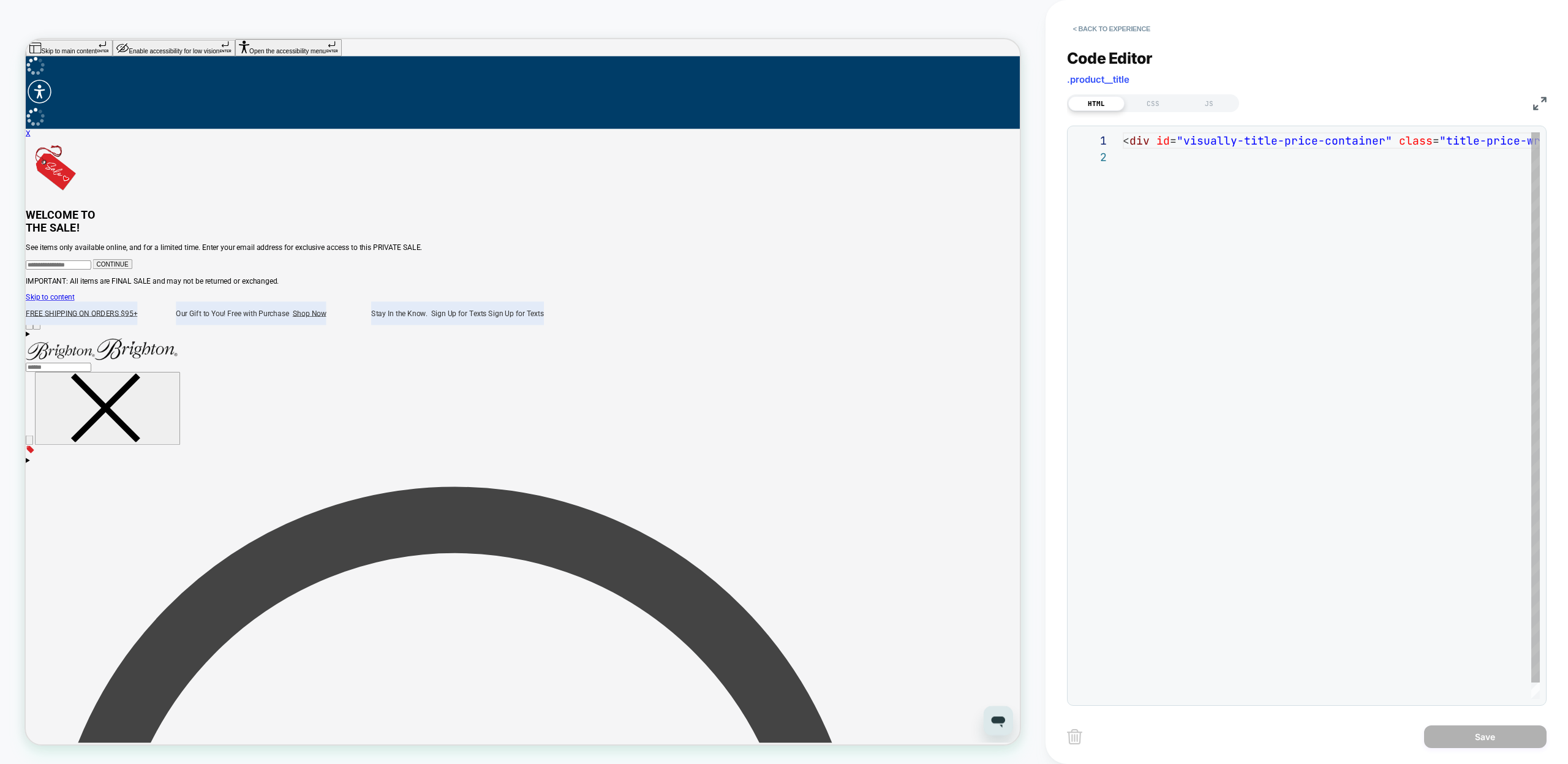
scroll to position [16, 0]
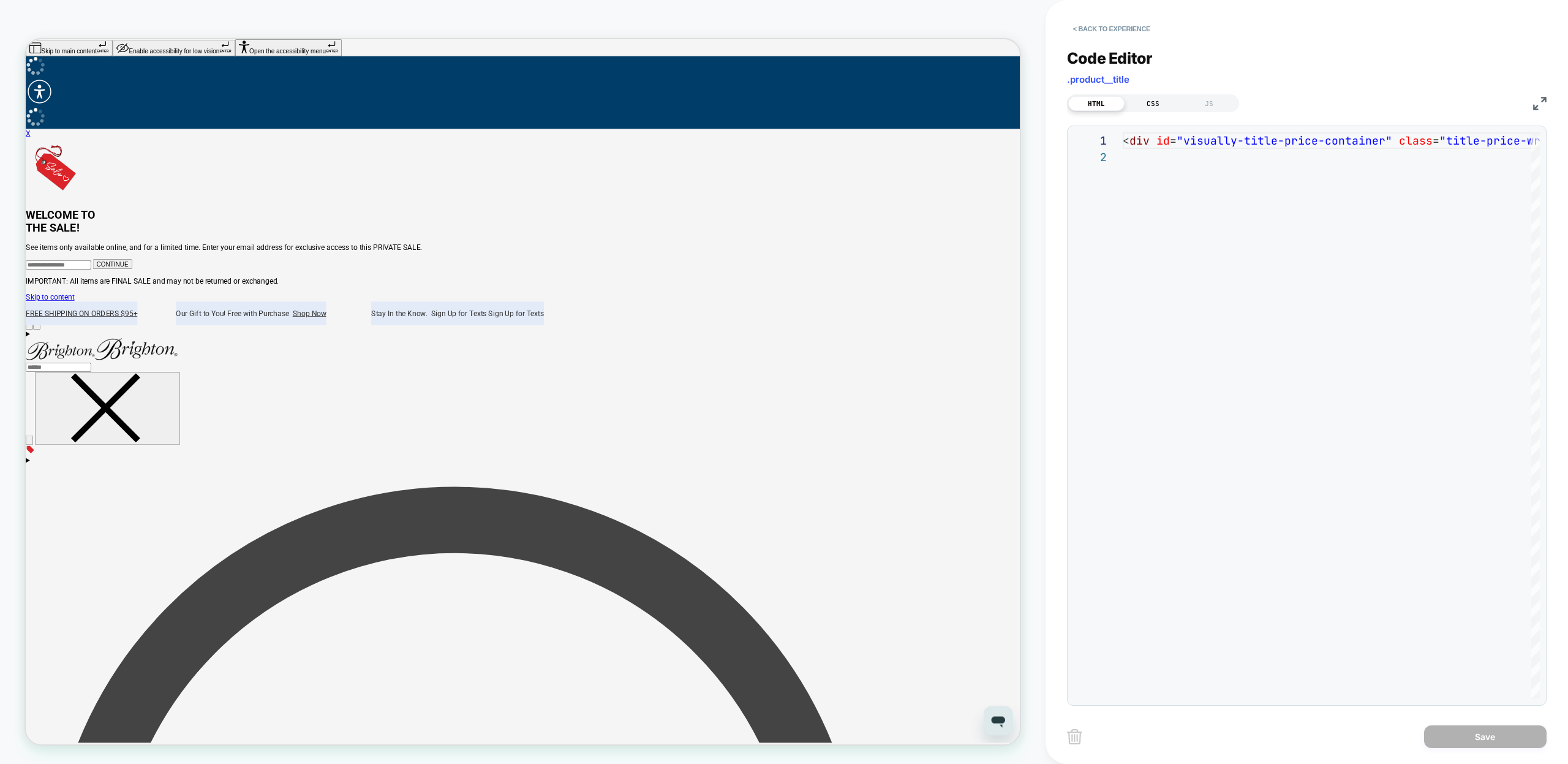
click at [1149, 103] on div "CSS" at bounding box center [1153, 103] width 56 height 15
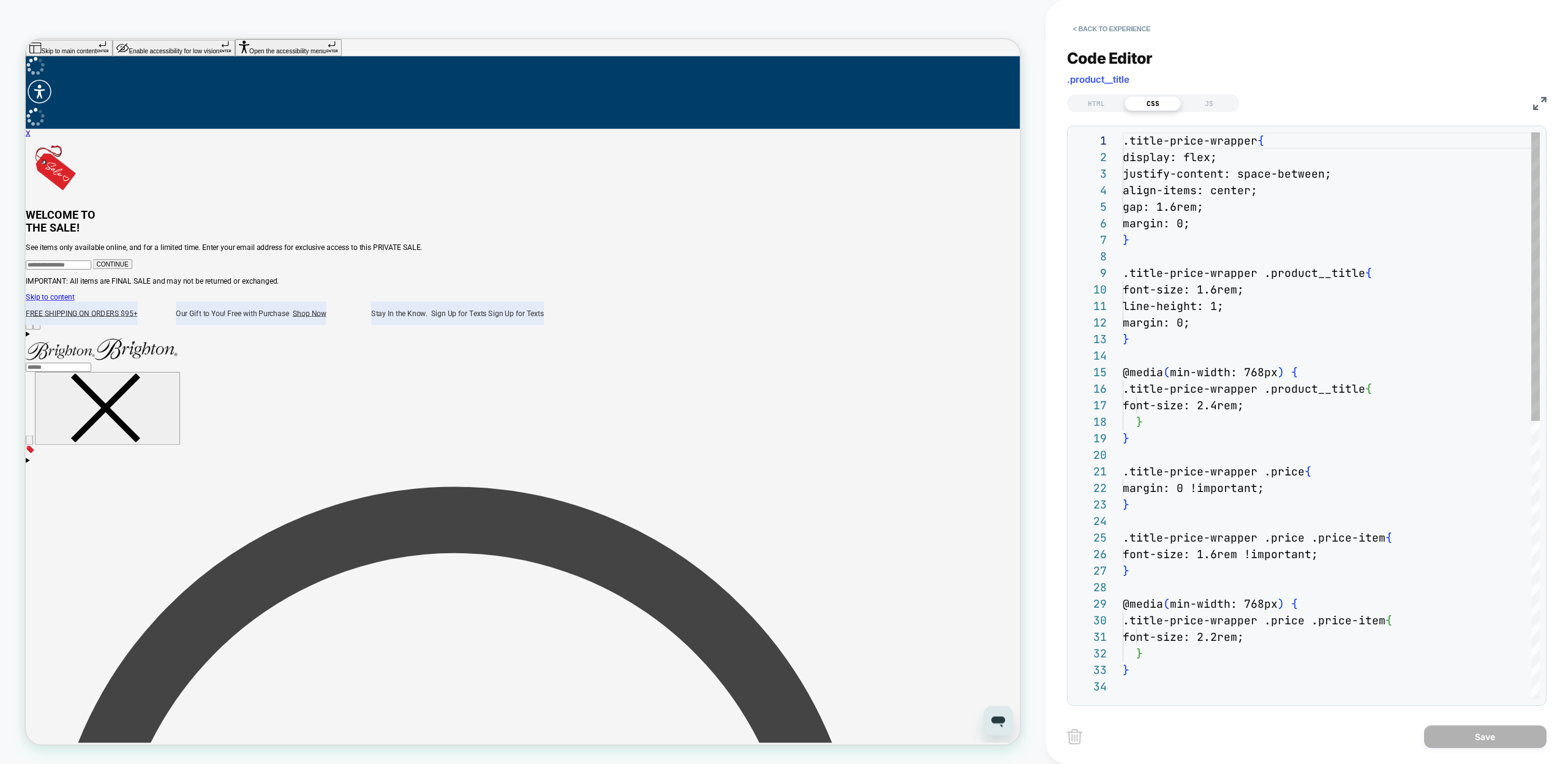
scroll to position [165, 0]
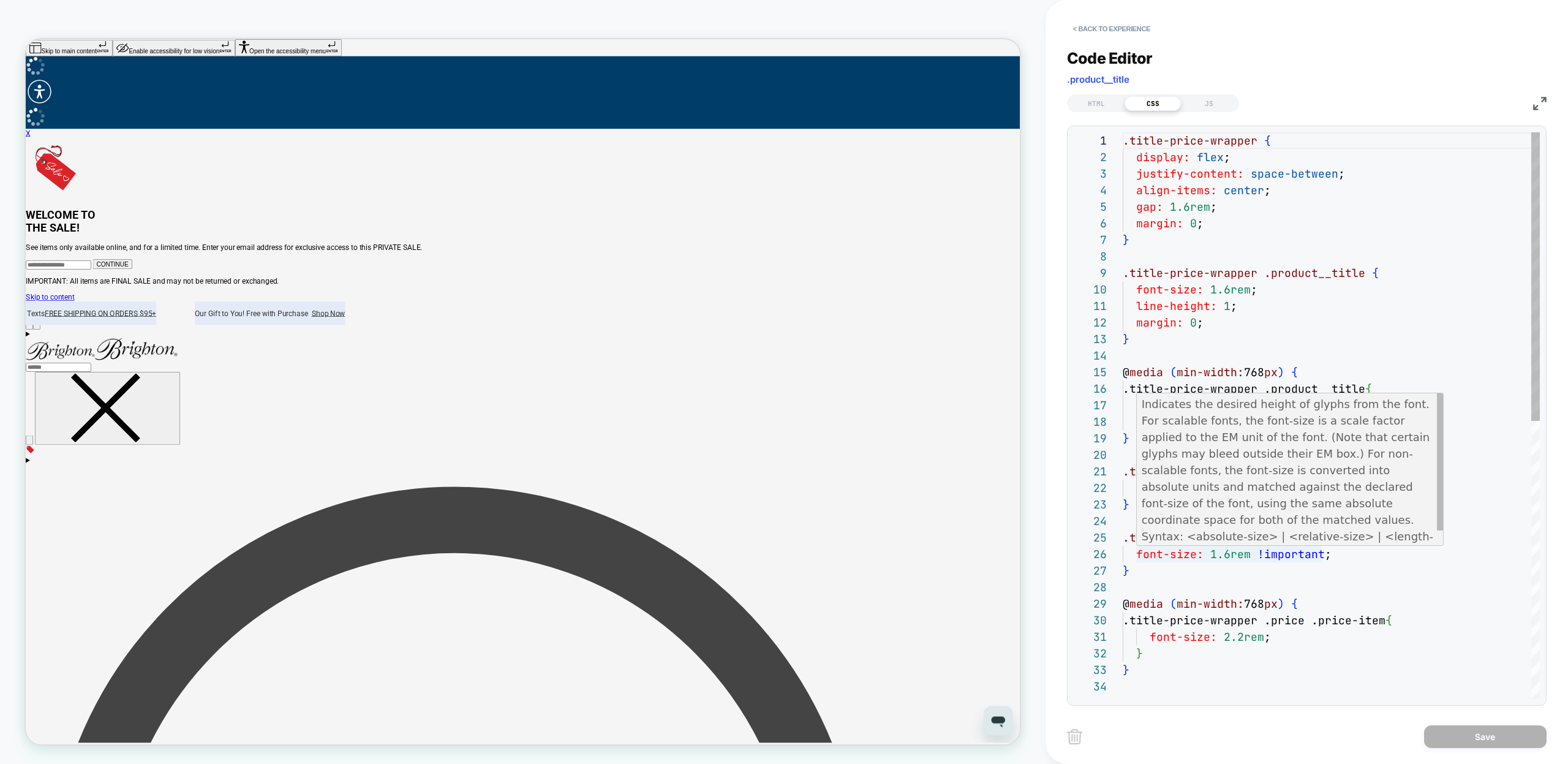
click at [1257, 553] on div ".title-price-wrapper { display: flex ; justify-content: space-between ; align-i…" at bounding box center [1331, 688] width 417 height 1112
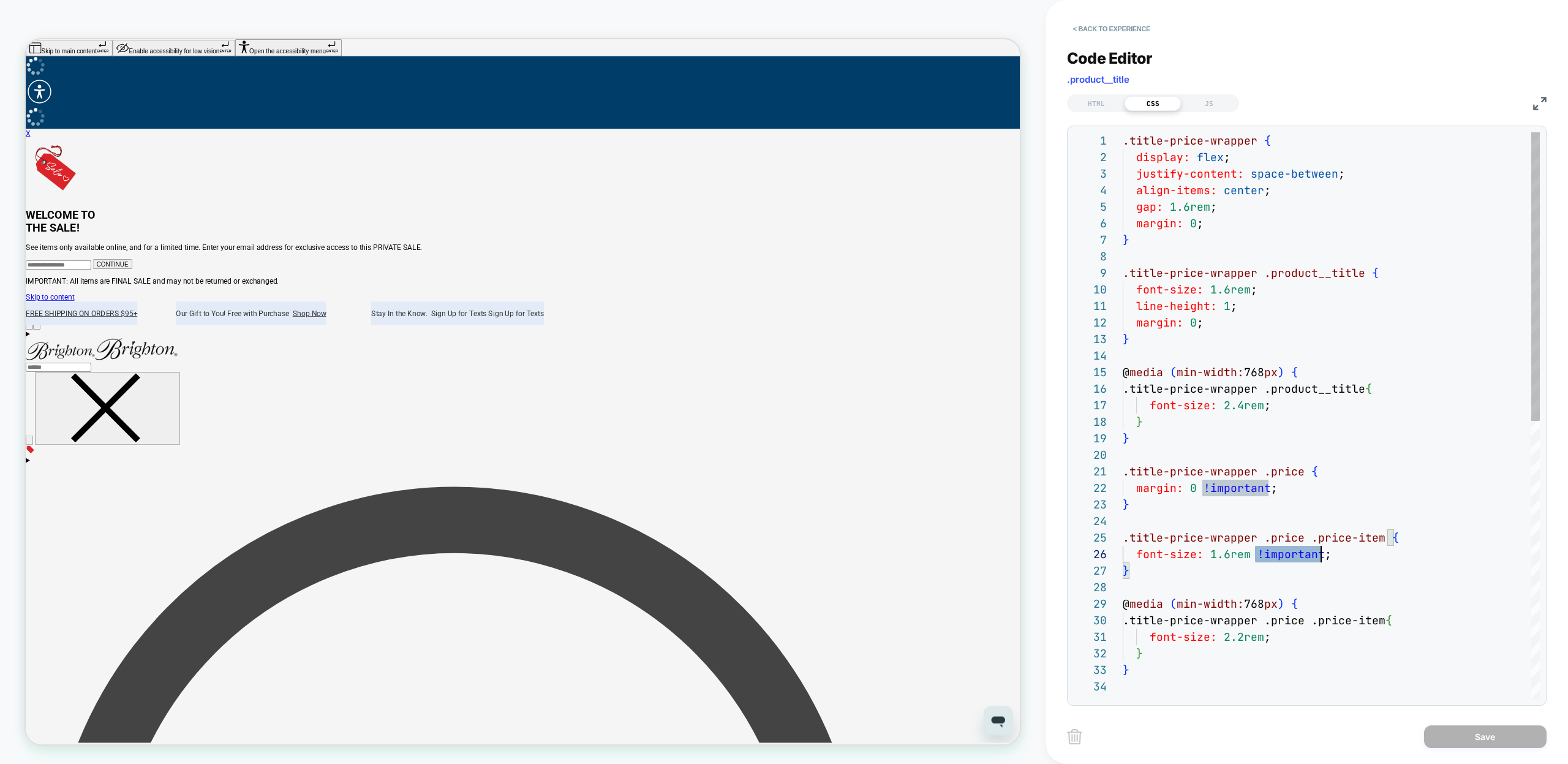
click at [1320, 556] on div ".title-price-wrapper { display: flex ; justify-content: space-between ; align-i…" at bounding box center [1331, 688] width 417 height 1112
click at [1263, 636] on div ".title-price-wrapper { display: flex ; justify-content: space-between ; align-i…" at bounding box center [1331, 688] width 417 height 1112
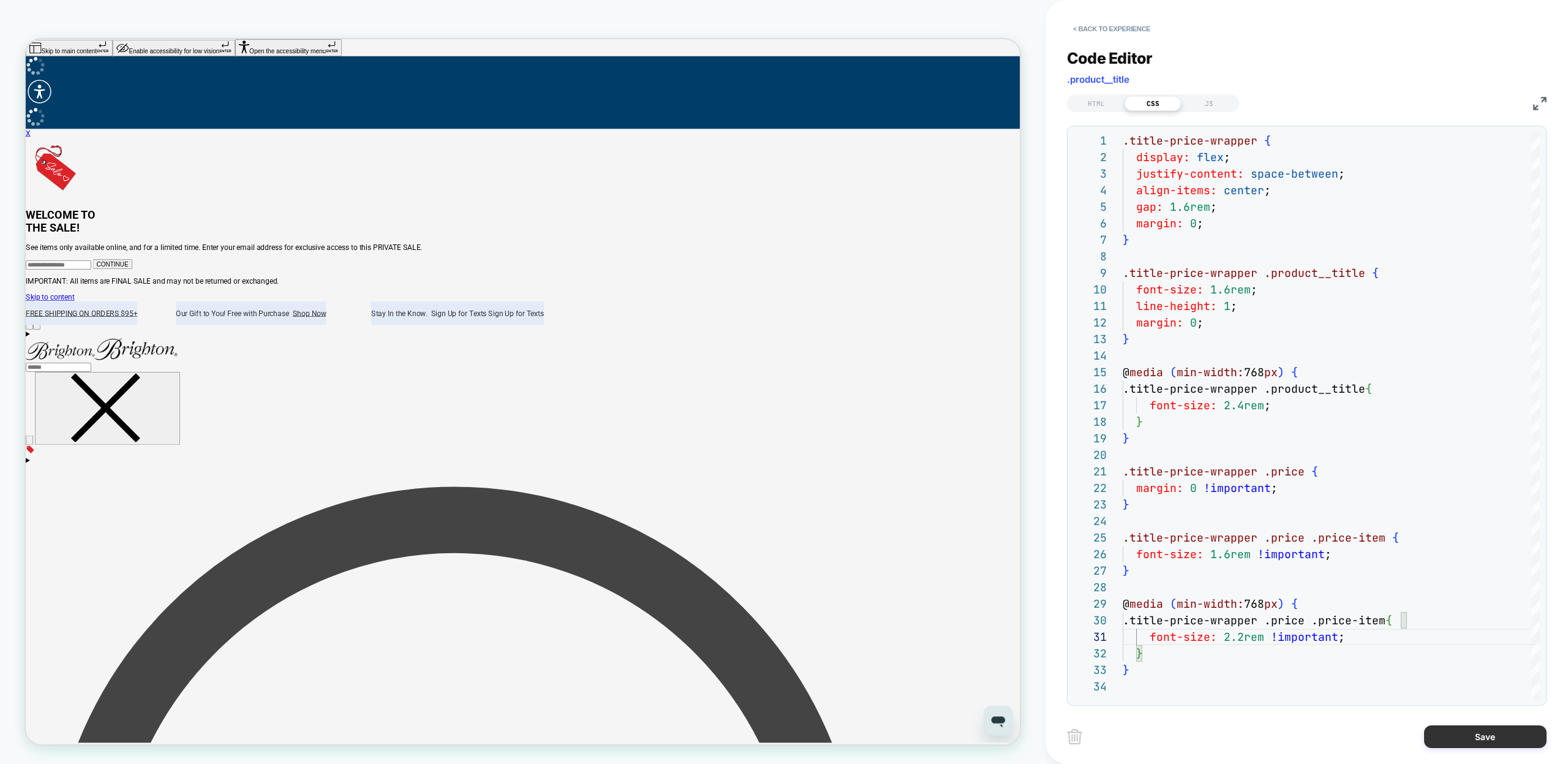
type textarea "**********"
click at [1449, 726] on button "Save" at bounding box center [1486, 736] width 123 height 22
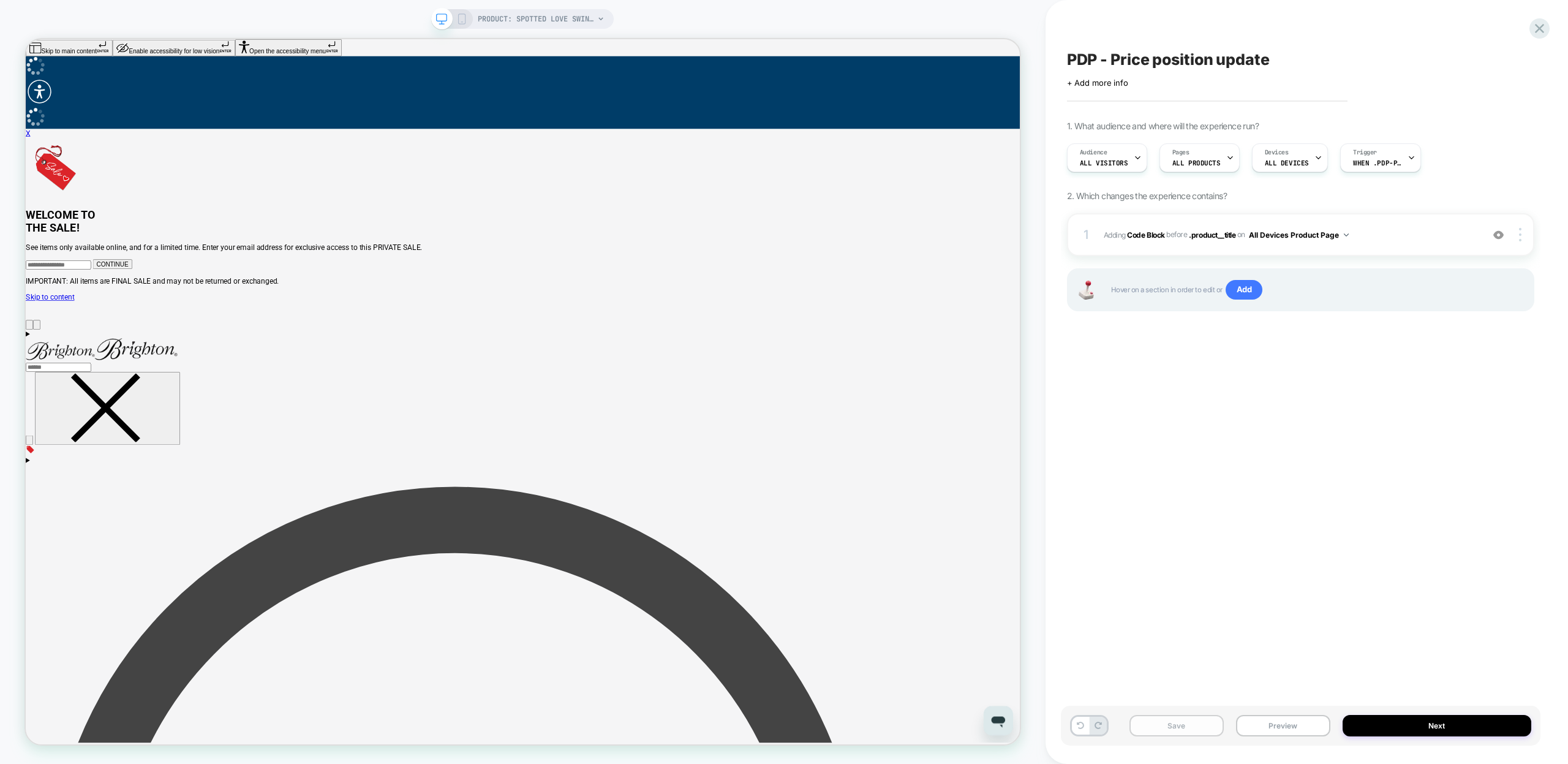
click at [1211, 722] on button "Save" at bounding box center [1176, 725] width 94 height 22
click at [1146, 233] on b "Code Block" at bounding box center [1145, 234] width 37 height 10
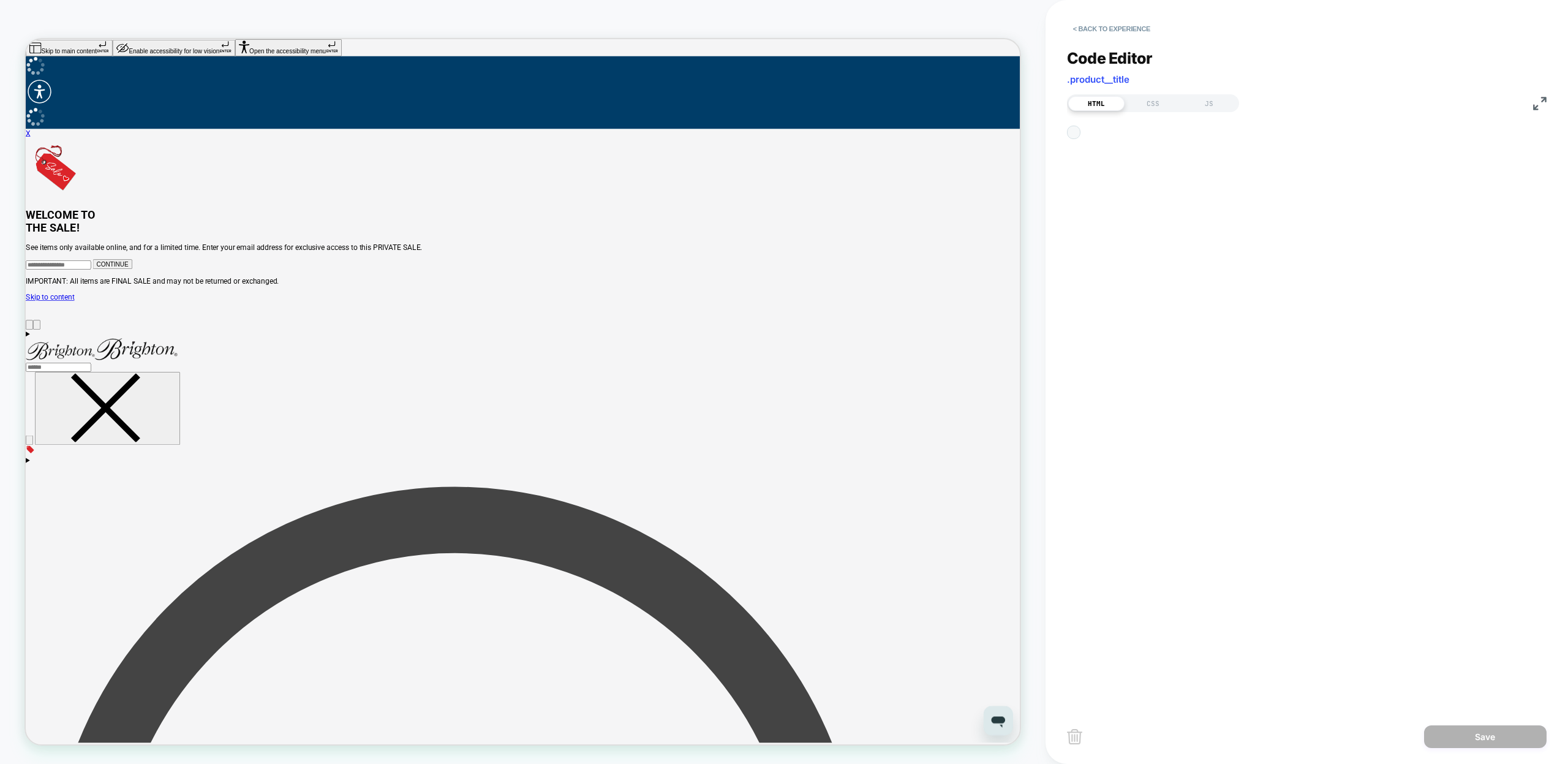
scroll to position [16, 0]
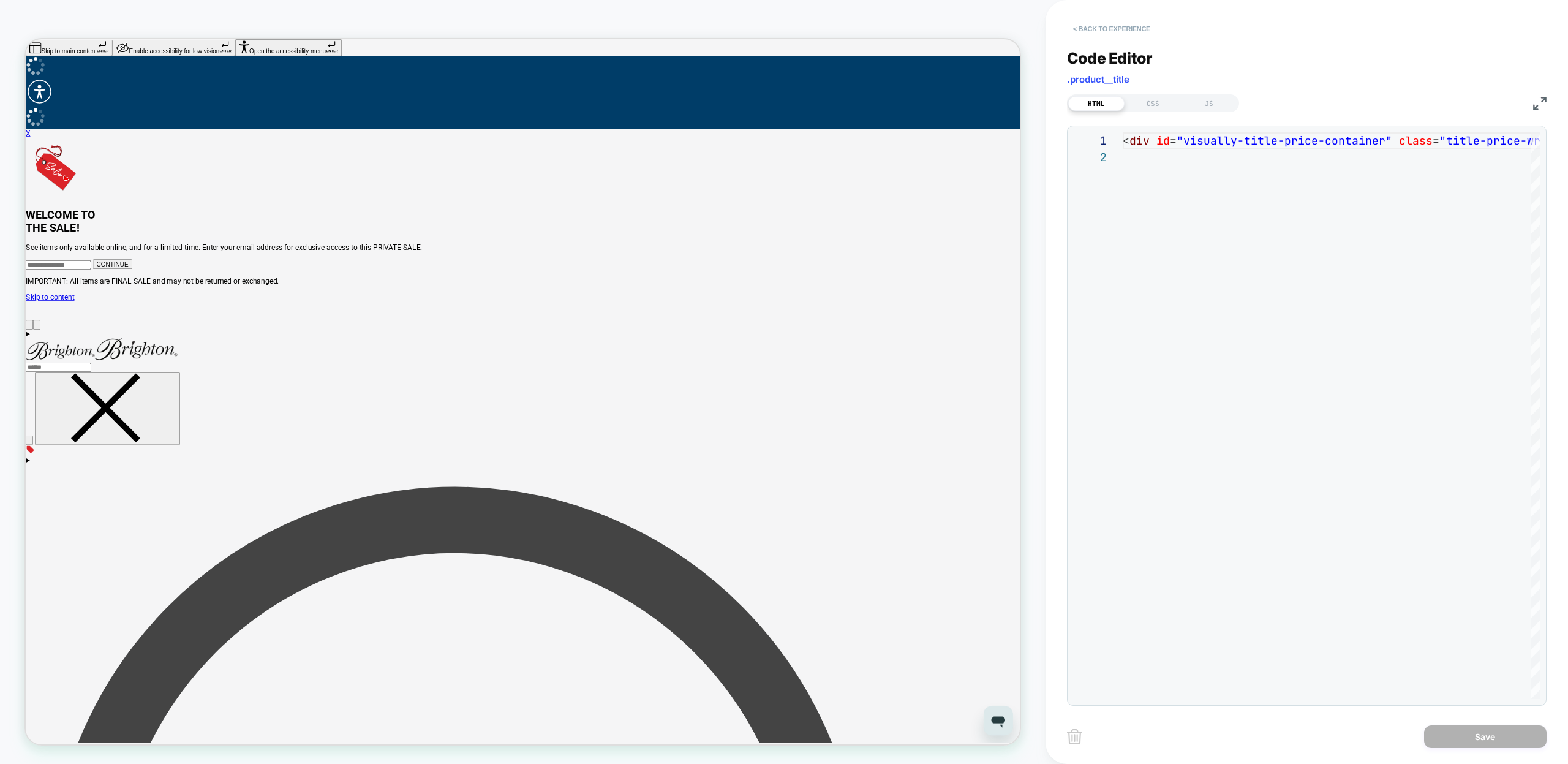
click at [1089, 31] on button "< Back to experience" at bounding box center [1111, 29] width 89 height 20
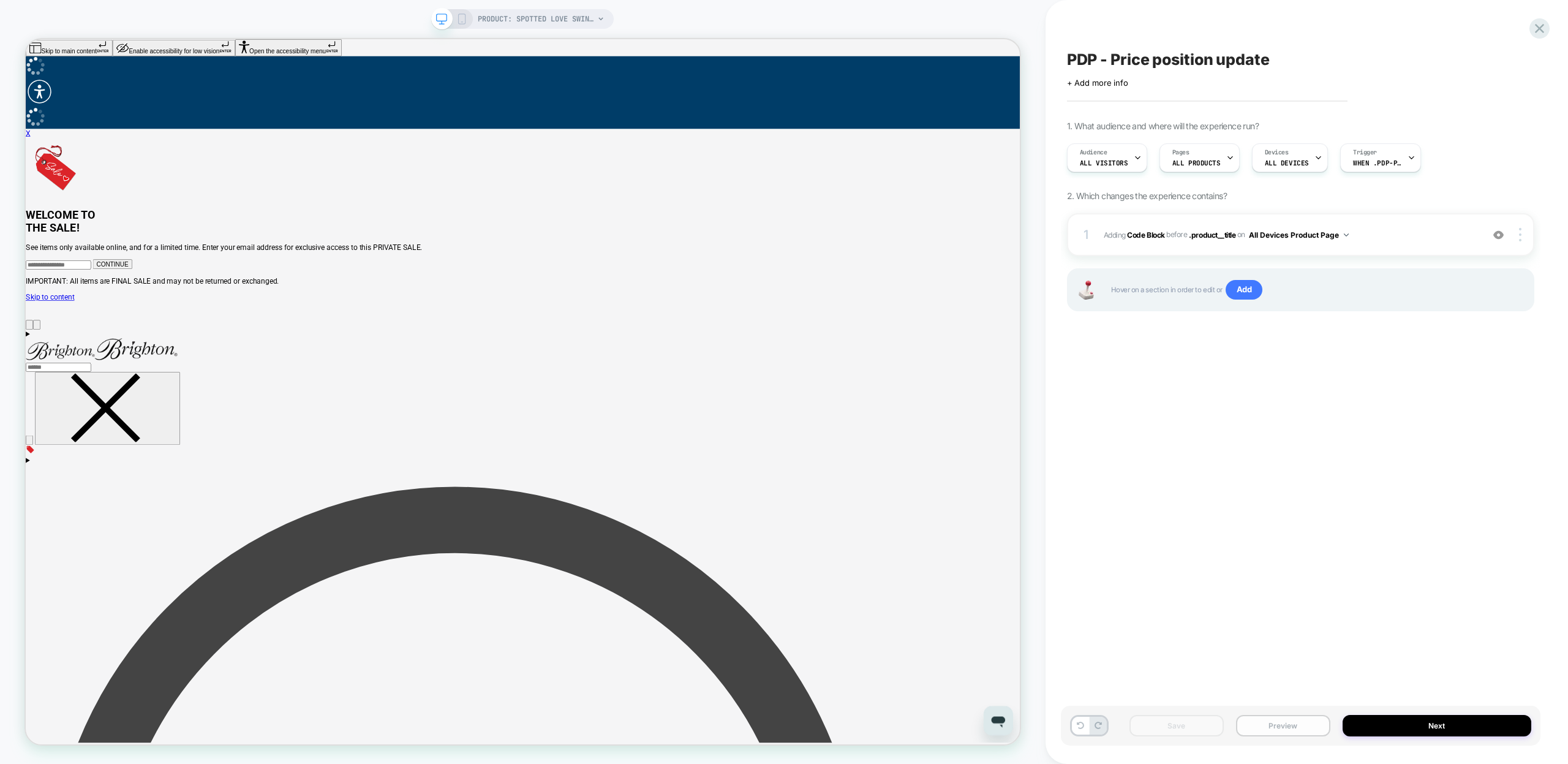
click at [1251, 724] on button "Preview" at bounding box center [1282, 725] width 94 height 22
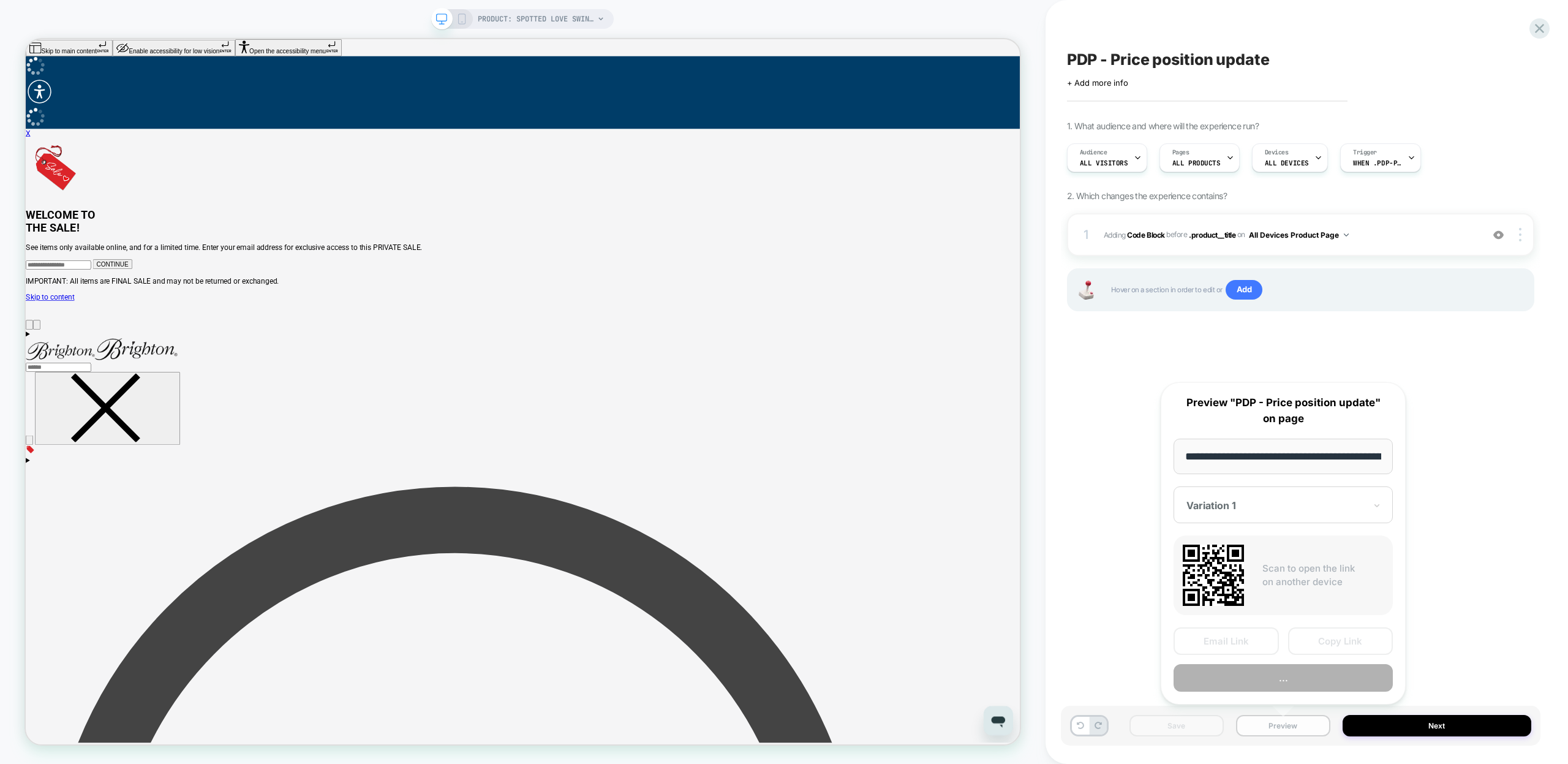
scroll to position [0, 191]
click at [1349, 640] on button "Copy Link" at bounding box center [1341, 642] width 106 height 28
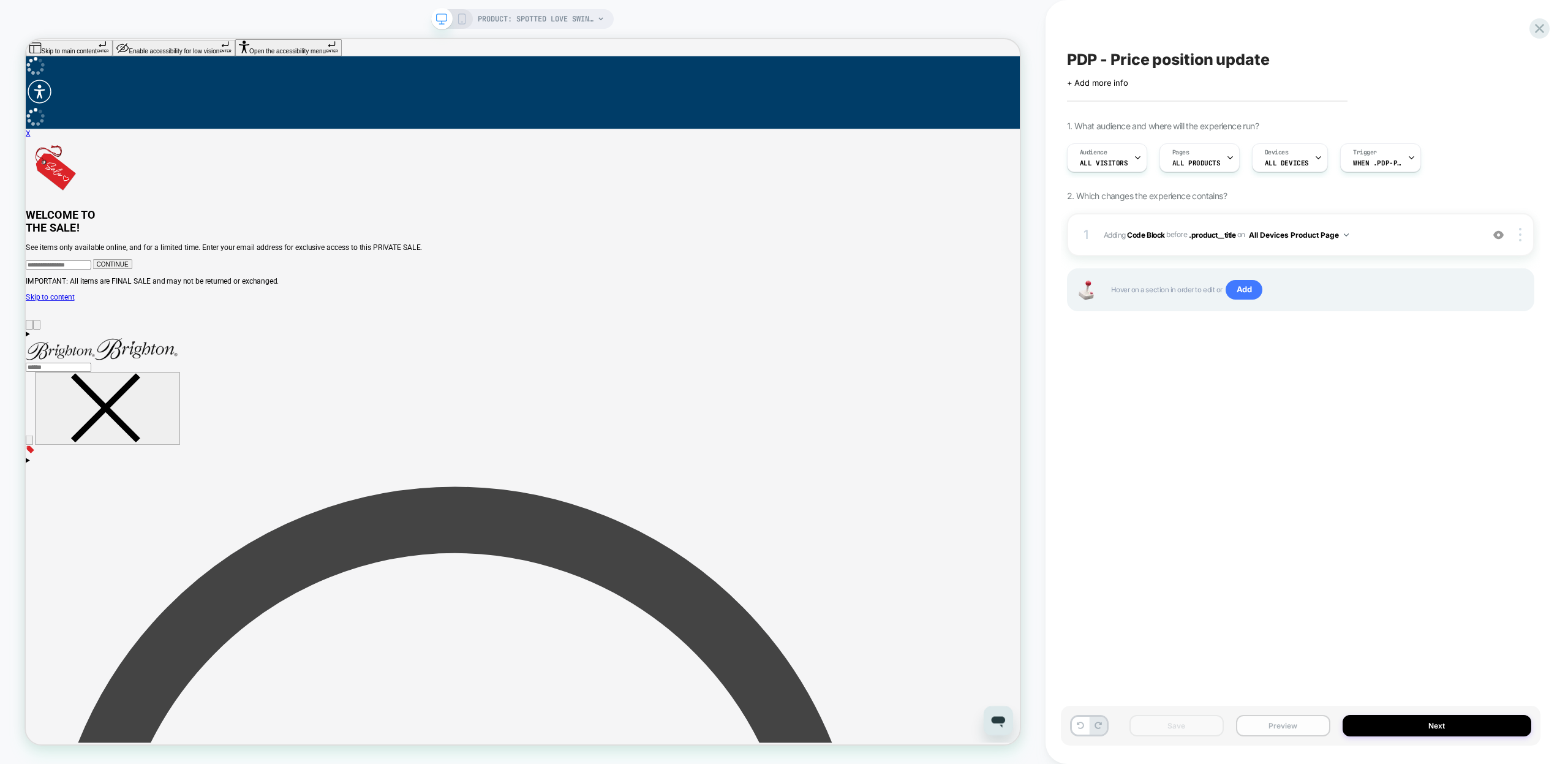
click at [1282, 729] on button "Preview" at bounding box center [1282, 725] width 94 height 22
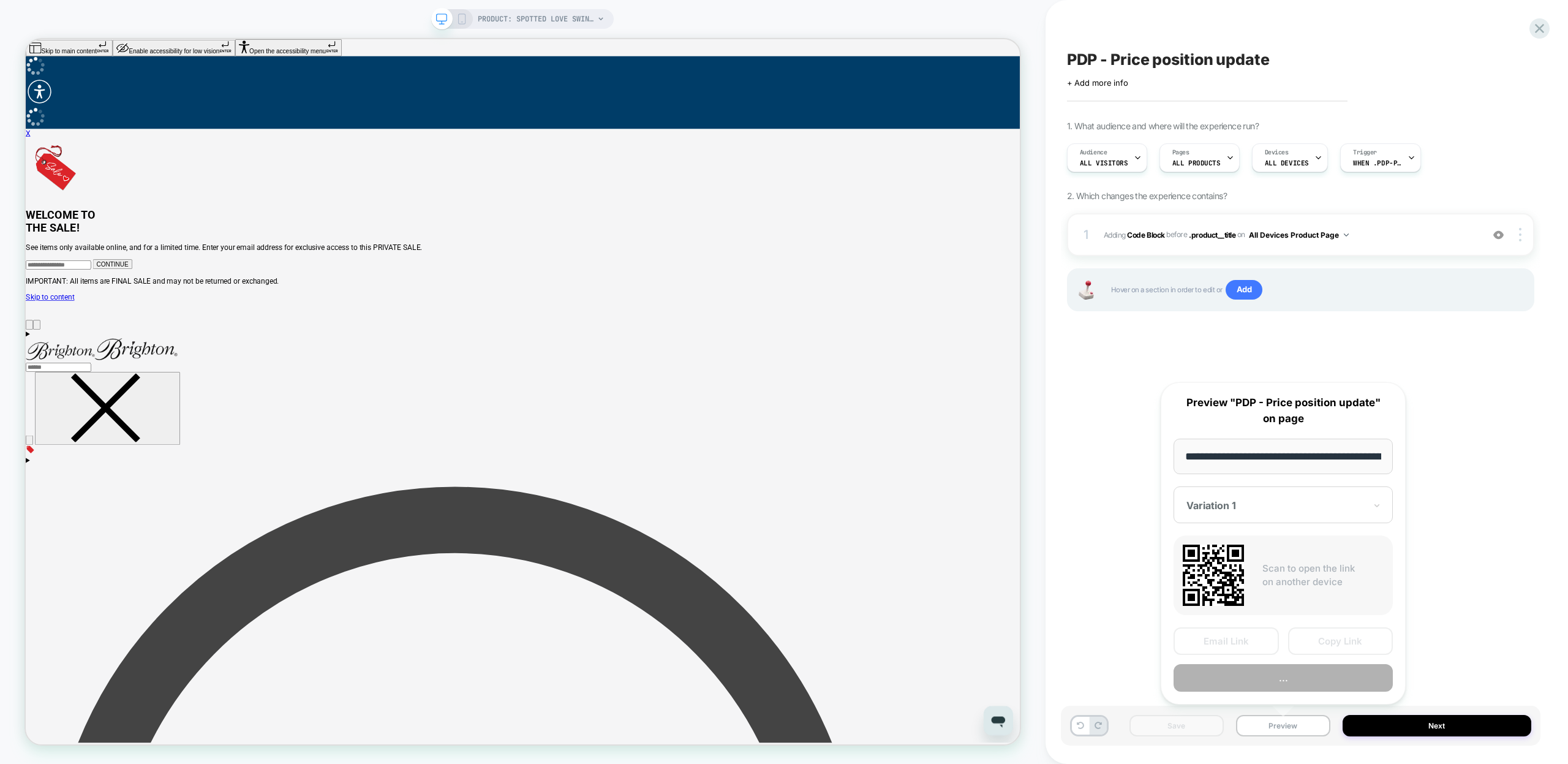
scroll to position [0, 191]
click at [1317, 643] on button "Copy Link" at bounding box center [1341, 642] width 106 height 28
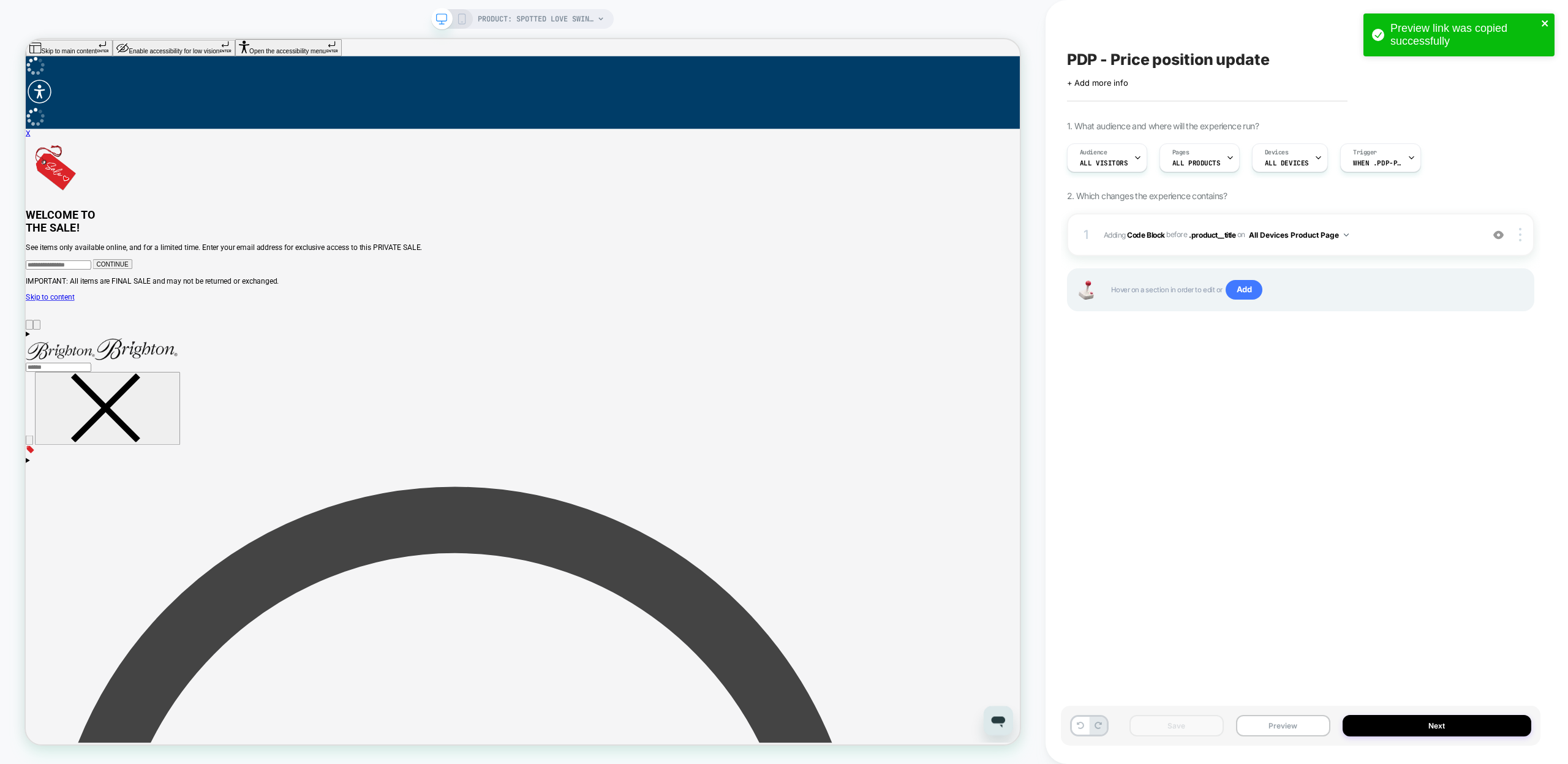
click at [1545, 20] on icon "close" at bounding box center [1546, 22] width 9 height 10
click at [1541, 24] on div "Preview link was copied successfully" at bounding box center [1459, 38] width 196 height 54
click at [1538, 26] on icon at bounding box center [1539, 28] width 16 height 16
